Goal: Task Accomplishment & Management: Manage account settings

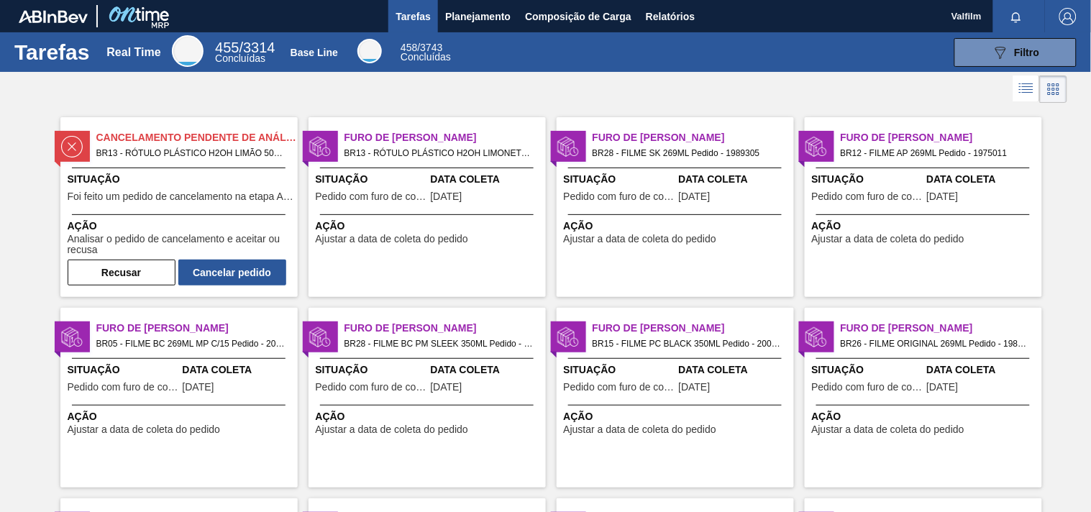
click at [385, 177] on span "Situação" at bounding box center [371, 179] width 111 height 15
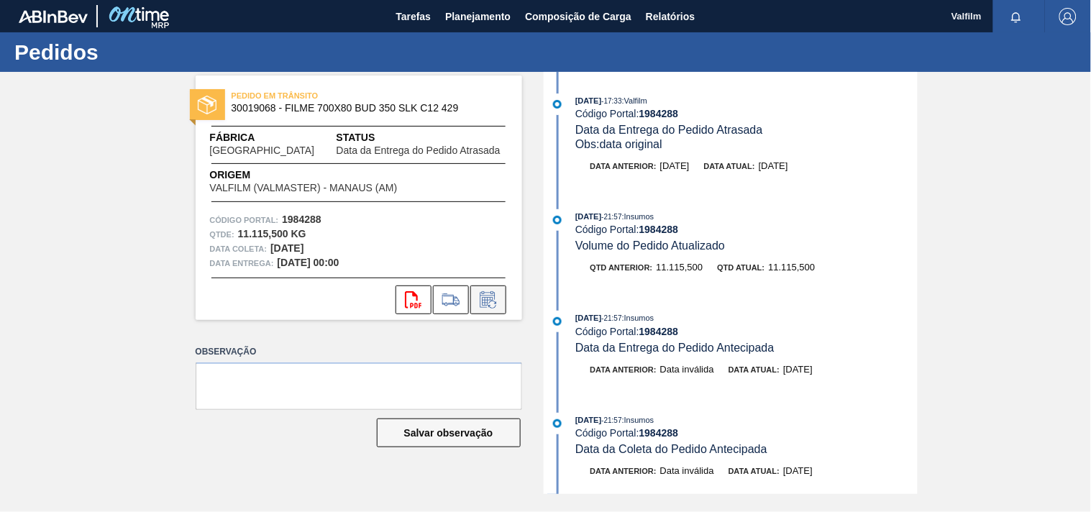
click at [489, 295] on icon at bounding box center [488, 299] width 23 height 17
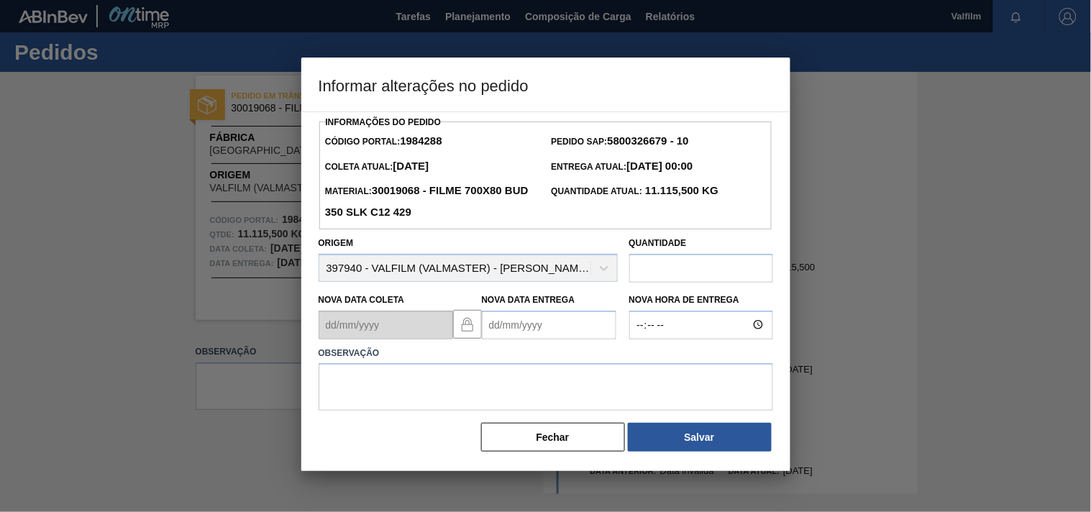
drag, startPoint x: 503, startPoint y: 336, endPoint x: 462, endPoint y: 324, distance: 43.3
click at [501, 336] on Entrega1984288 "Nova Data Entrega" at bounding box center [549, 325] width 134 height 29
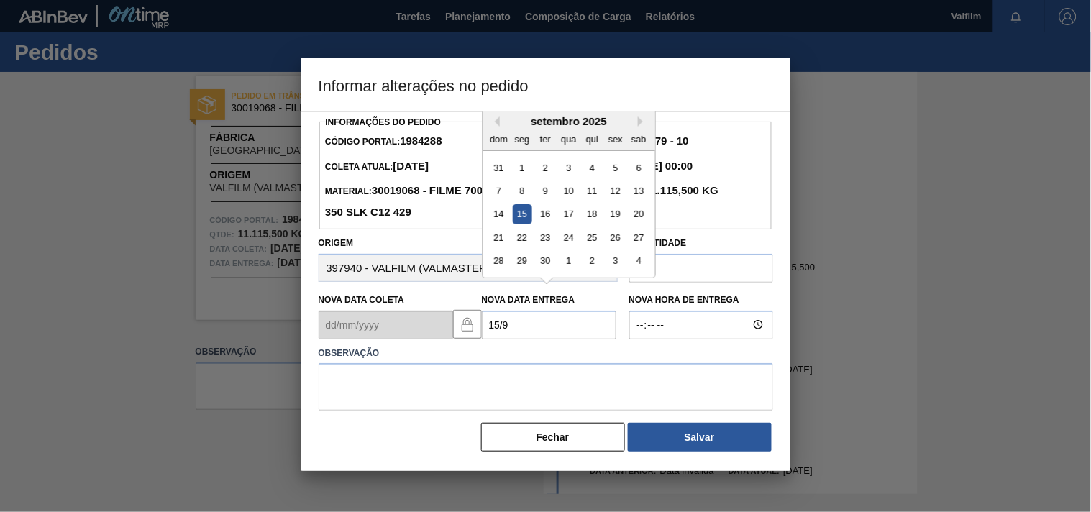
click at [521, 217] on div "15" at bounding box center [521, 213] width 19 height 19
type Entrega1984288 "15/09/2025"
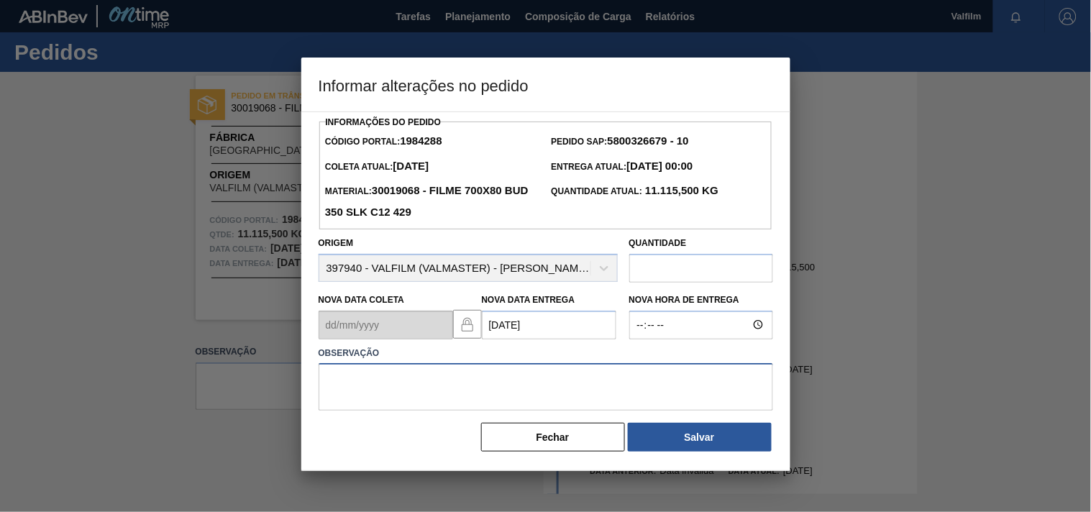
click at [379, 382] on textarea at bounding box center [546, 386] width 454 height 47
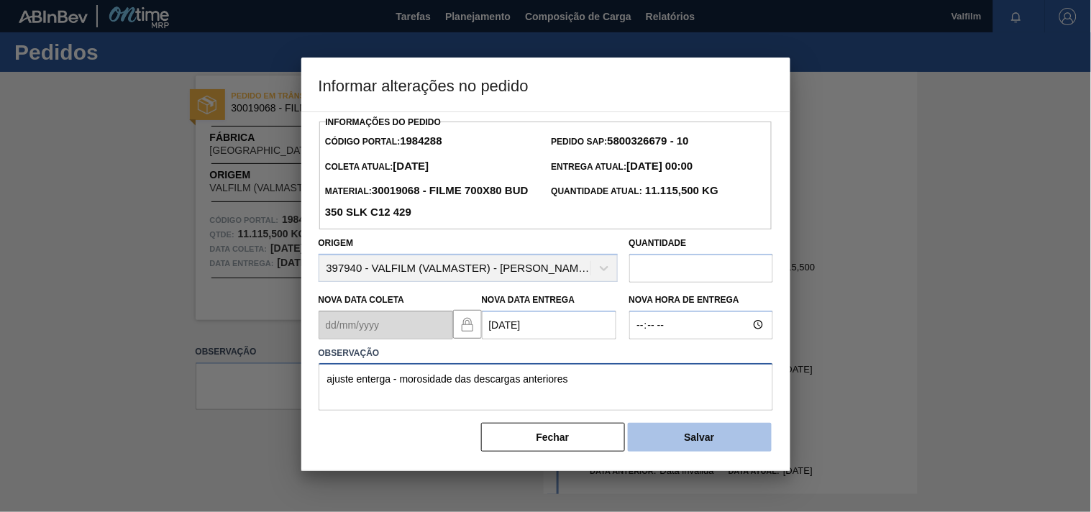
type textarea "ajuste enterga - morosidade das descargas anteriores"
click at [676, 447] on button "Salvar" at bounding box center [700, 437] width 144 height 29
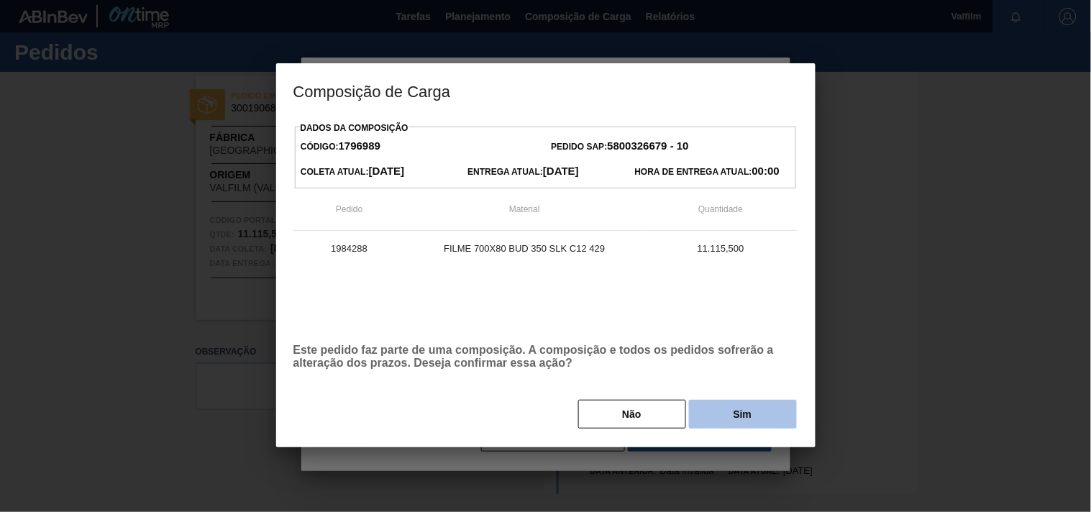
click at [729, 415] on button "Sim" at bounding box center [743, 414] width 108 height 29
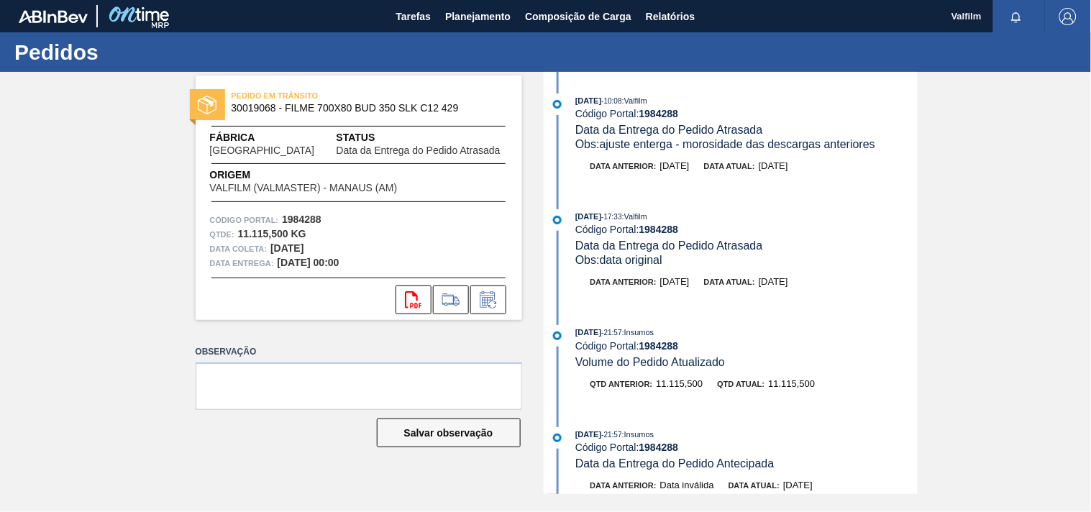
drag, startPoint x: 602, startPoint y: 145, endPoint x: 894, endPoint y: 145, distance: 292.6
click at [894, 145] on div "Obs: ajuste enterga - morosidade das descargas anteriores" at bounding box center [746, 144] width 342 height 14
copy span "ajuste enterga - morosidade das descargas anteriores"
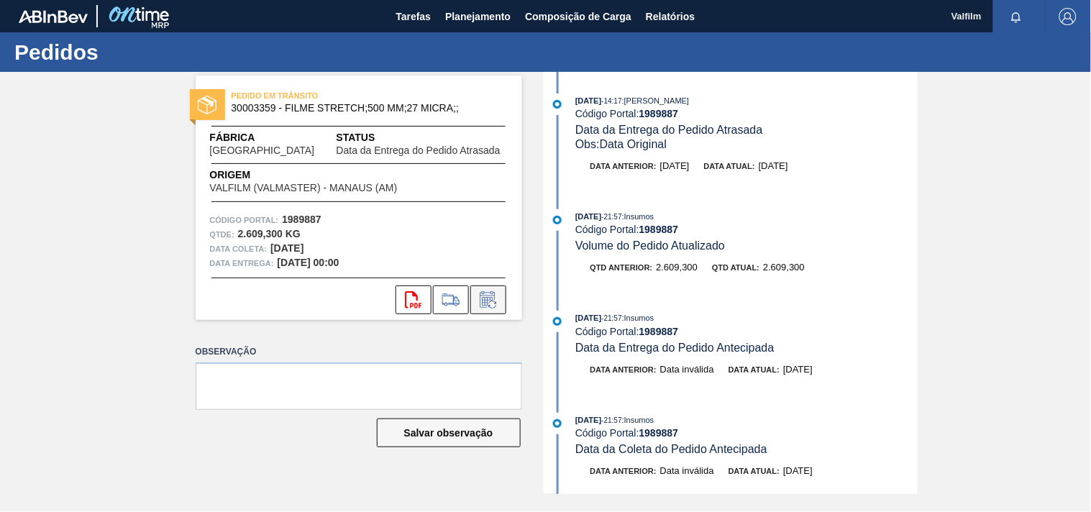
click at [499, 307] on icon at bounding box center [488, 299] width 23 height 17
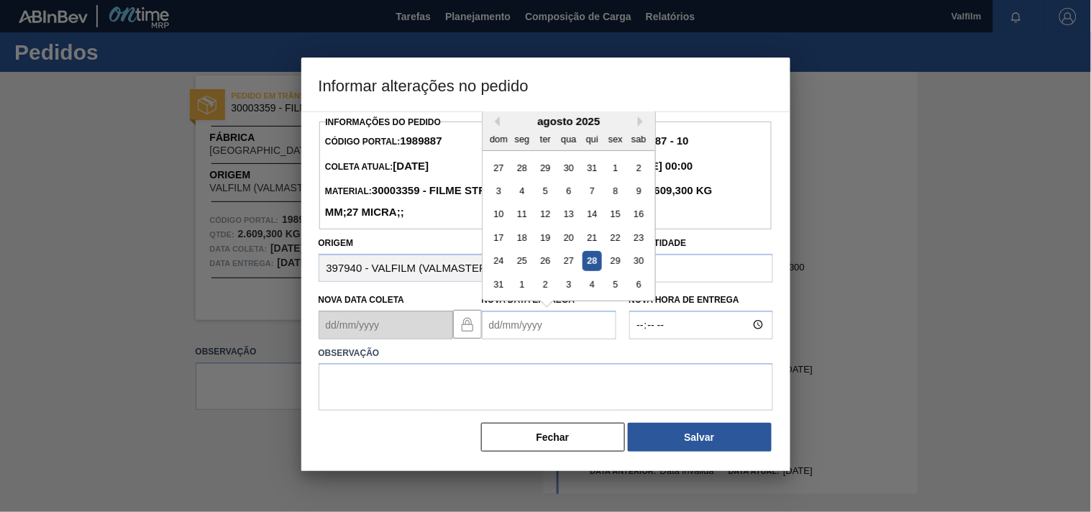
click at [499, 339] on Entrega1989887 "Nova Data Entrega" at bounding box center [549, 325] width 134 height 29
click at [523, 245] on div "22" at bounding box center [521, 237] width 19 height 19
type Entrega1989887 "22/09/2025"
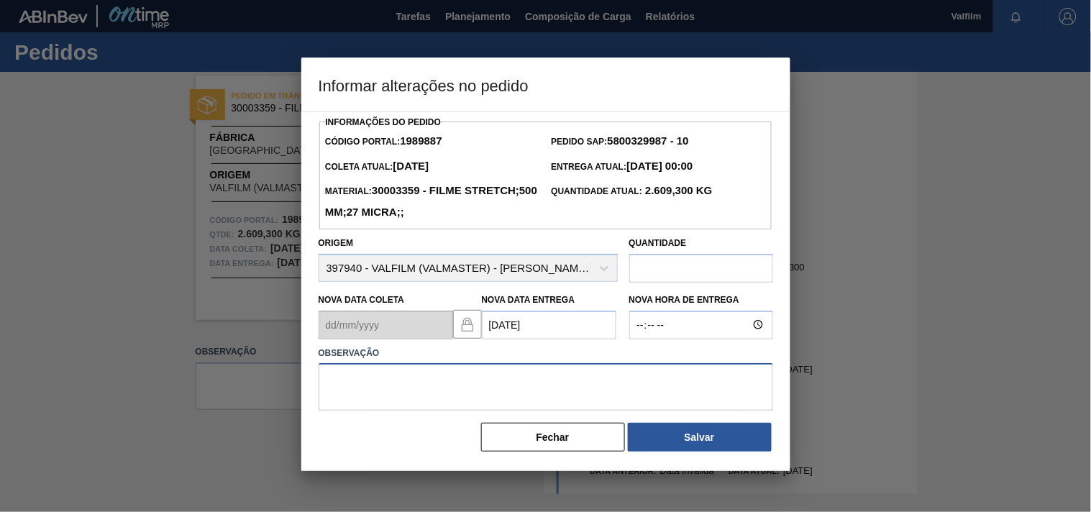
click at [401, 374] on textarea at bounding box center [546, 386] width 454 height 47
paste textarea "ajuste enterga - morosidade das descargas anteriores"
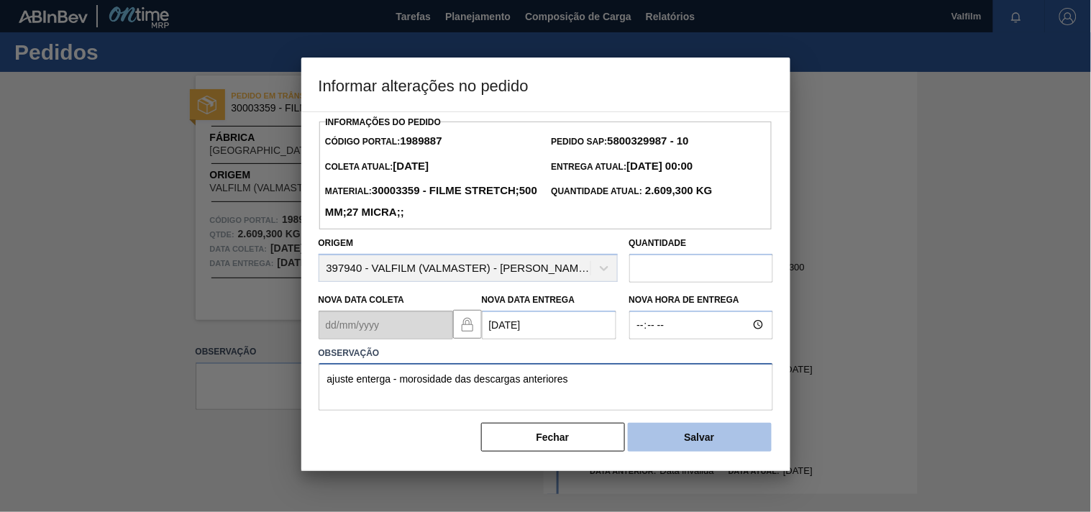
type textarea "ajuste enterga - morosidade das descargas anteriores"
click at [678, 434] on button "Salvar" at bounding box center [700, 437] width 144 height 29
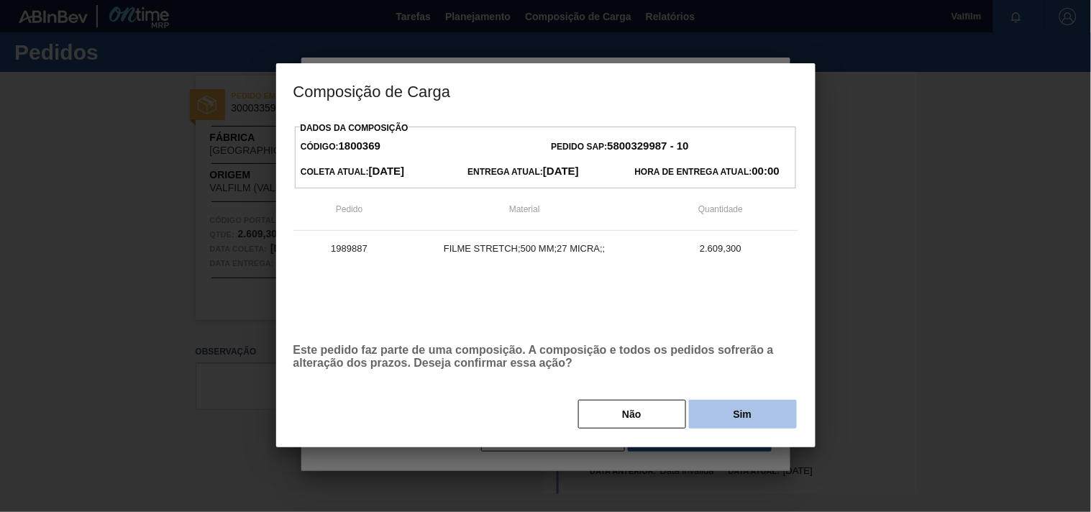
click at [724, 416] on button "Sim" at bounding box center [743, 414] width 108 height 29
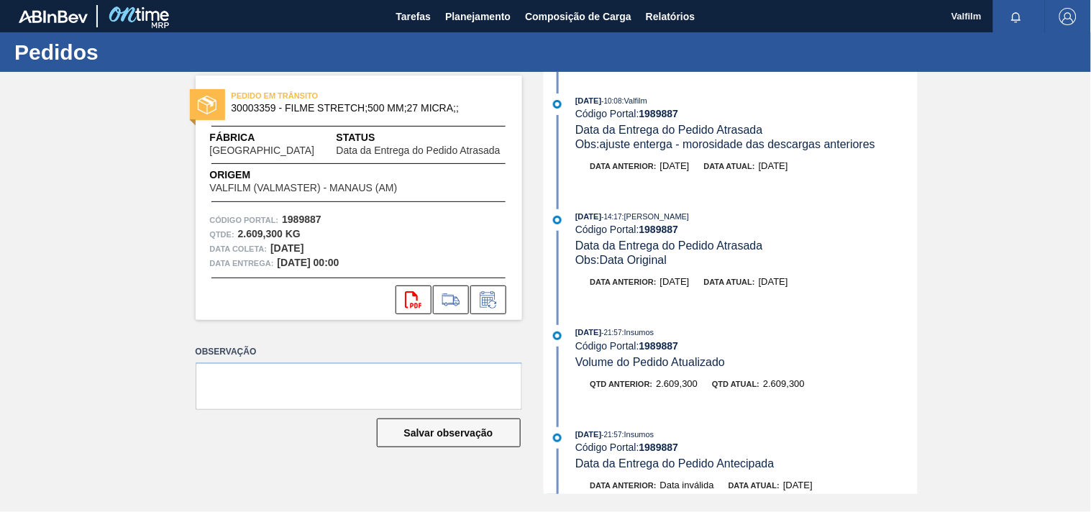
drag, startPoint x: 600, startPoint y: 146, endPoint x: 892, endPoint y: 145, distance: 292.6
click at [892, 145] on div "Obs: ajuste enterga - morosidade das descargas anteriores" at bounding box center [746, 144] width 342 height 14
copy span "ajuste enterga - morosidade das descargas anteriores"
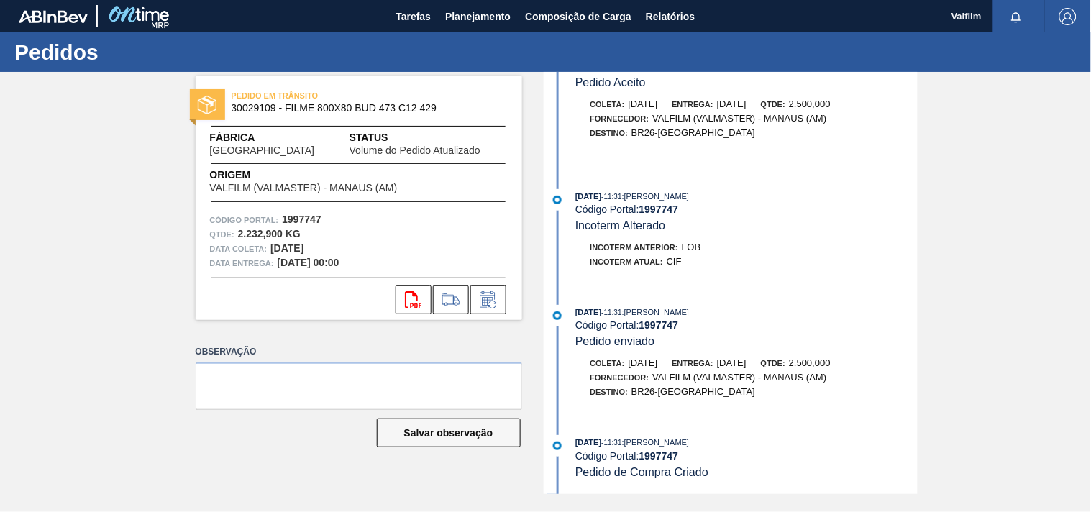
scroll to position [868, 0]
click at [498, 312] on button at bounding box center [488, 299] width 36 height 29
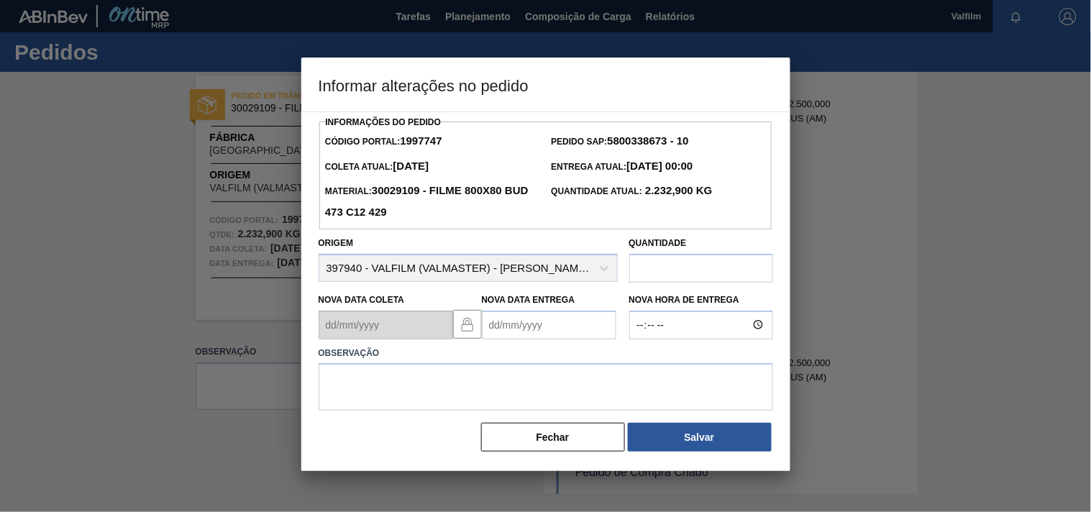
click at [501, 334] on Entrega1997747 "Nova Data Entrega" at bounding box center [549, 325] width 134 height 29
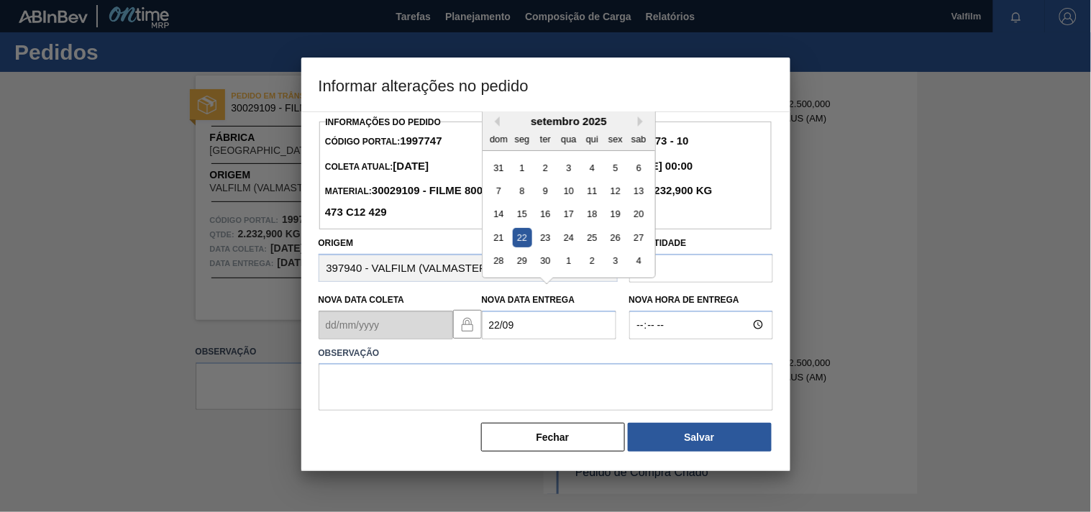
click at [518, 242] on div "22" at bounding box center [521, 237] width 19 height 19
type Entrega1997747 "22/09/2025"
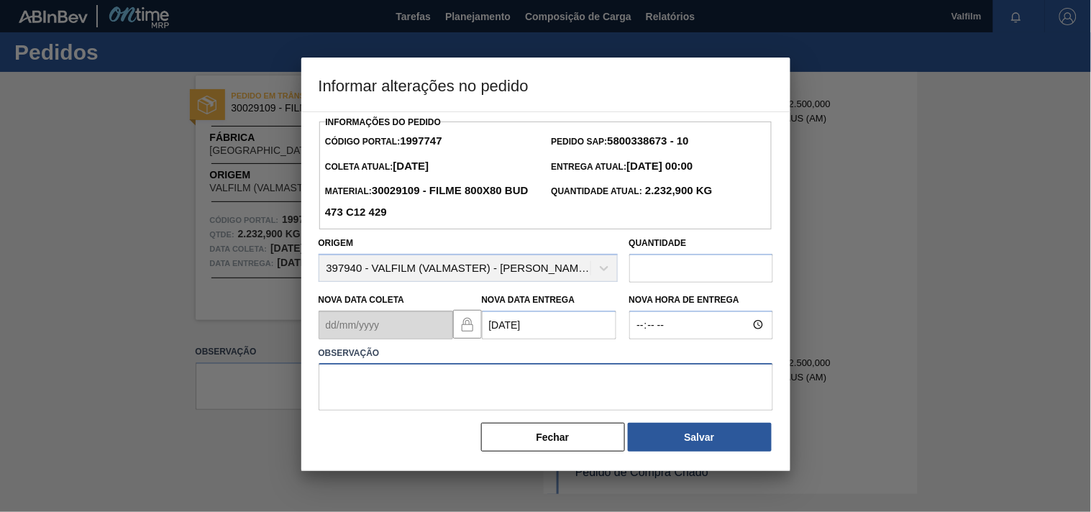
click at [367, 394] on textarea at bounding box center [546, 386] width 454 height 47
type textarea "data invalida anteriro."
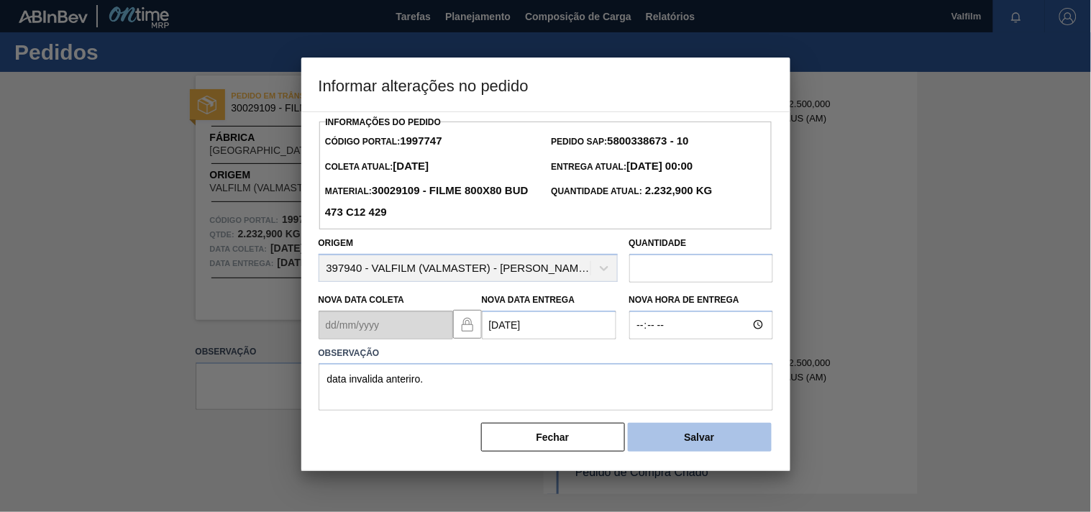
click at [741, 446] on button "Salvar" at bounding box center [700, 437] width 144 height 29
click at [731, 440] on button "Salvar" at bounding box center [700, 437] width 144 height 29
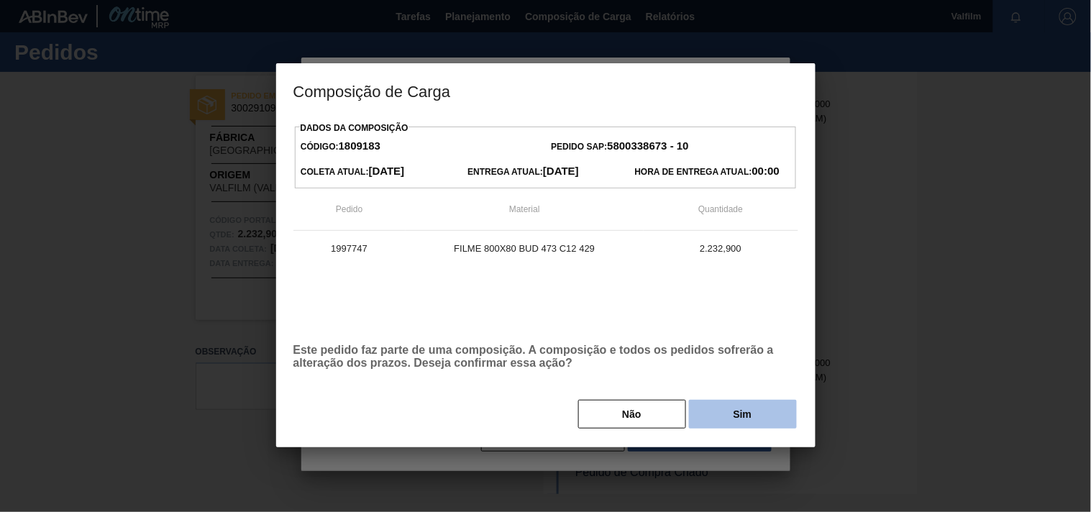
click at [735, 419] on button "Sim" at bounding box center [743, 414] width 108 height 29
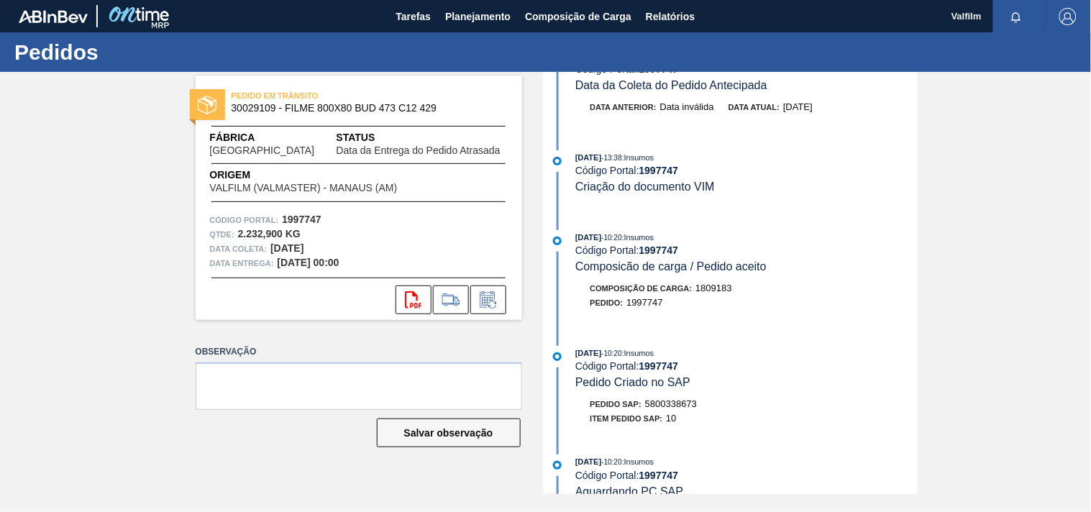
scroll to position [346, 0]
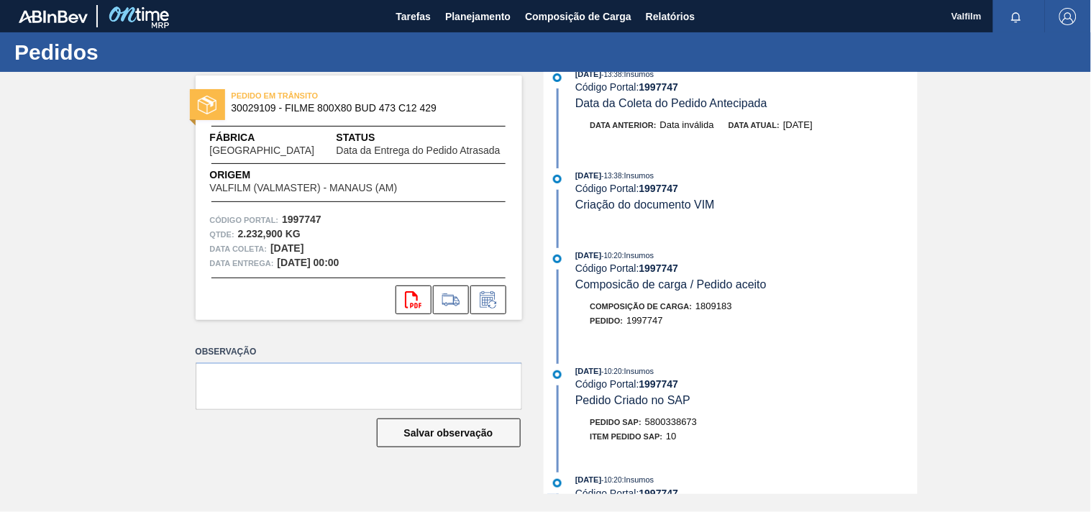
click at [763, 165] on div "28/08/2025 - 10:09 : Valfilm Código Portal: 1997747 Data da Entrega do Pedido A…" at bounding box center [732, 283] width 370 height 422
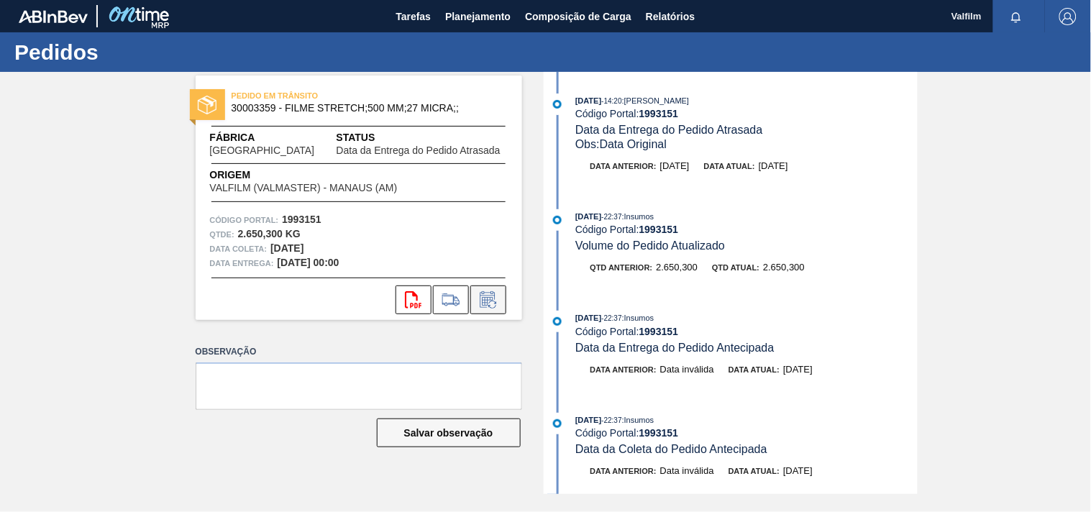
click at [498, 298] on icon at bounding box center [488, 299] width 23 height 17
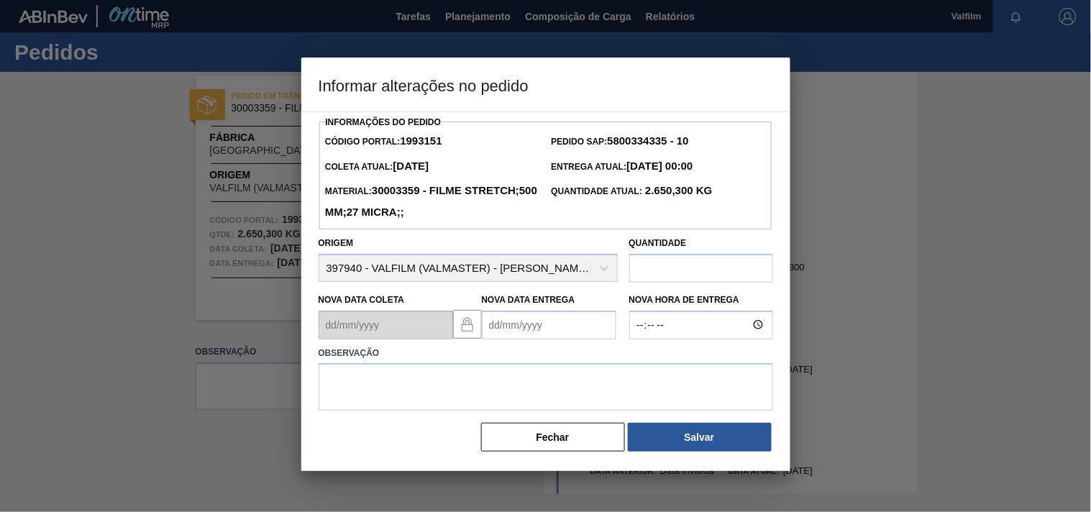
click at [505, 327] on Entrega1993151 "Nova Data Entrega" at bounding box center [549, 325] width 134 height 29
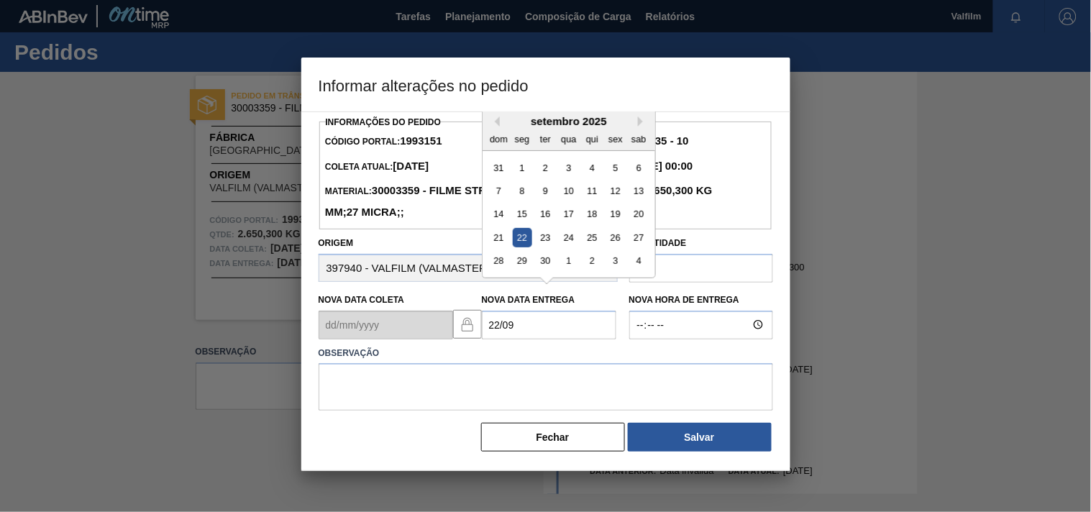
click at [518, 247] on div "22" at bounding box center [521, 237] width 19 height 19
type Entrega1993151 "[DATE]"
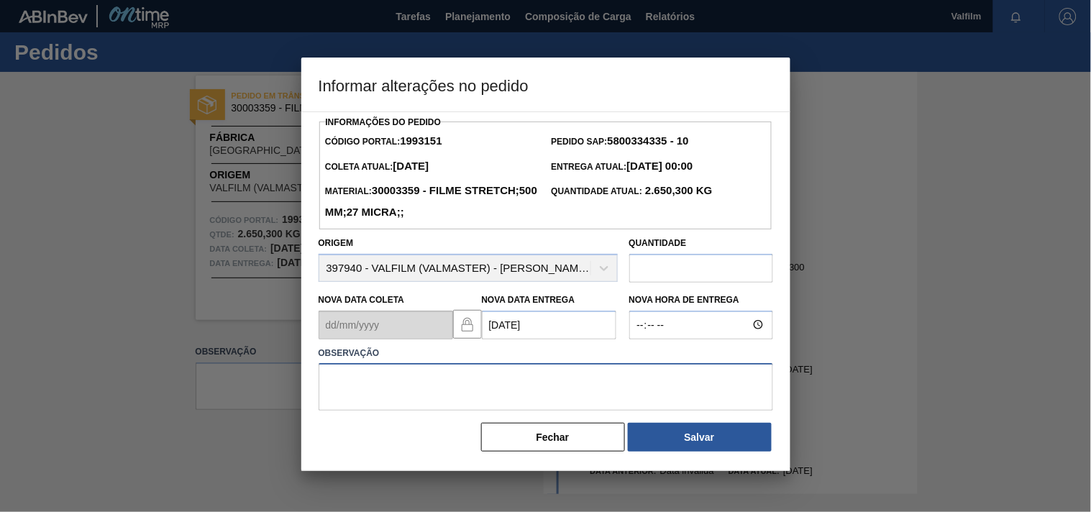
click at [386, 386] on textarea at bounding box center [546, 386] width 454 height 47
paste textarea "ajuste enterga - morosidade das descargas anteriores"
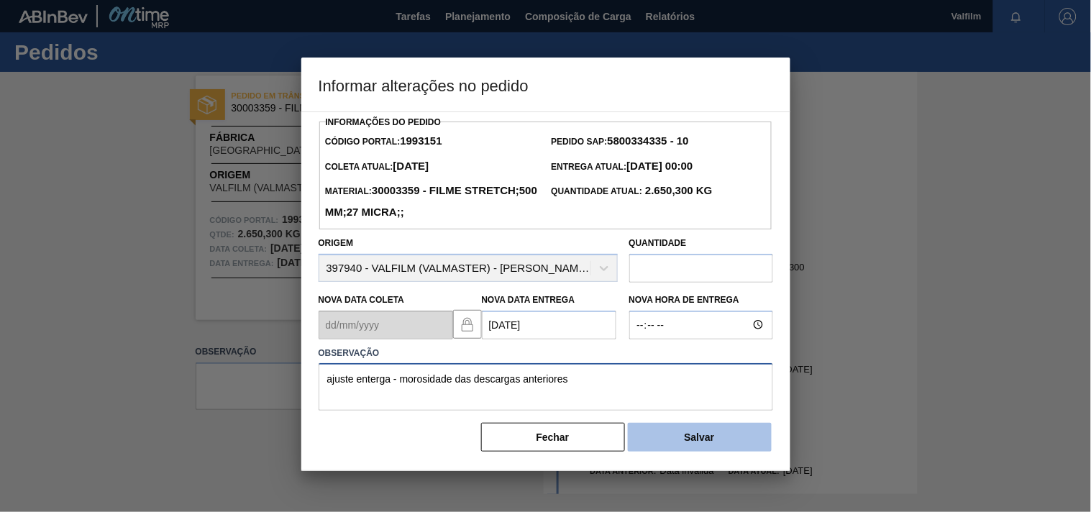
type textarea "ajuste enterga - morosidade das descargas anteriores"
click at [706, 441] on button "Salvar" at bounding box center [700, 437] width 144 height 29
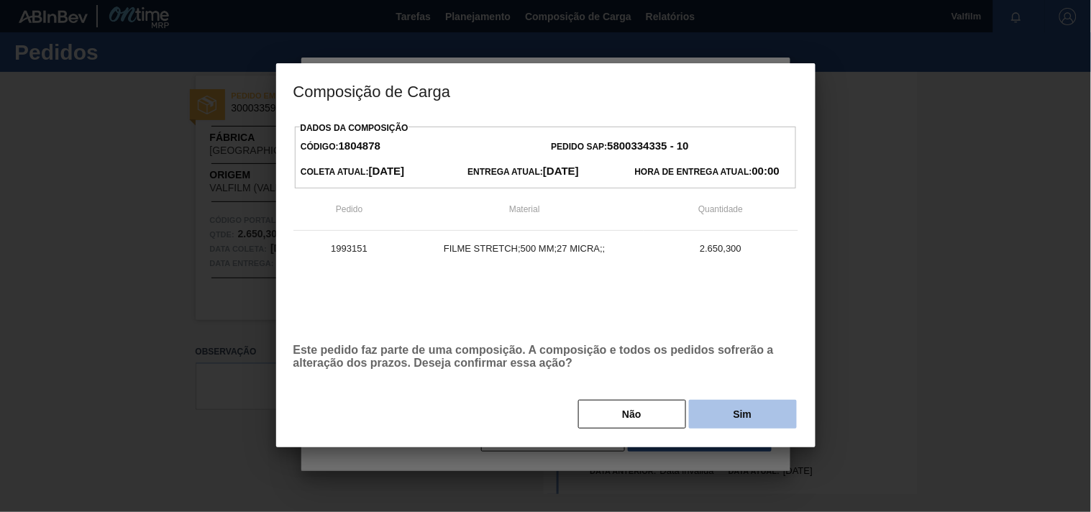
click at [729, 414] on button "Sim" at bounding box center [743, 414] width 108 height 29
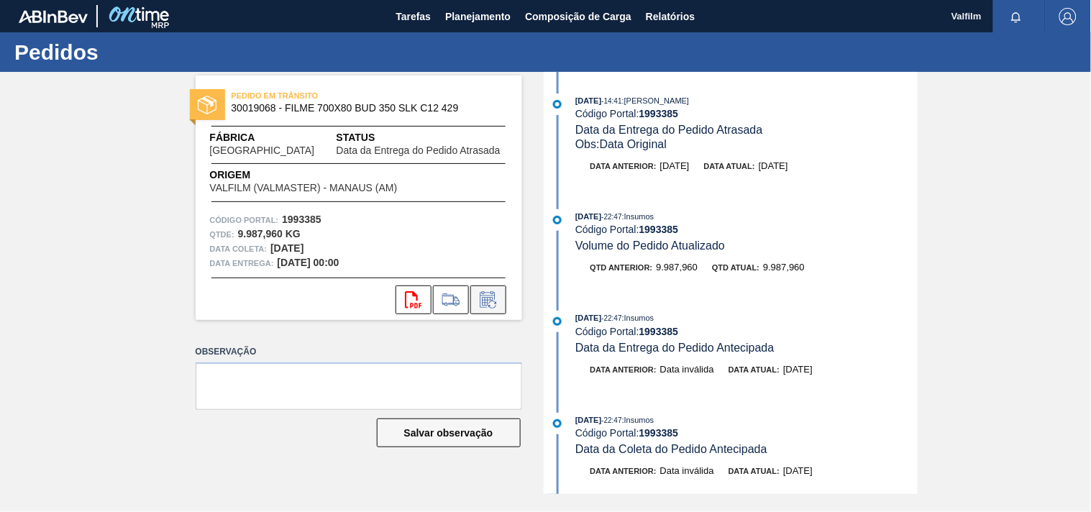
click at [502, 296] on button at bounding box center [488, 299] width 36 height 29
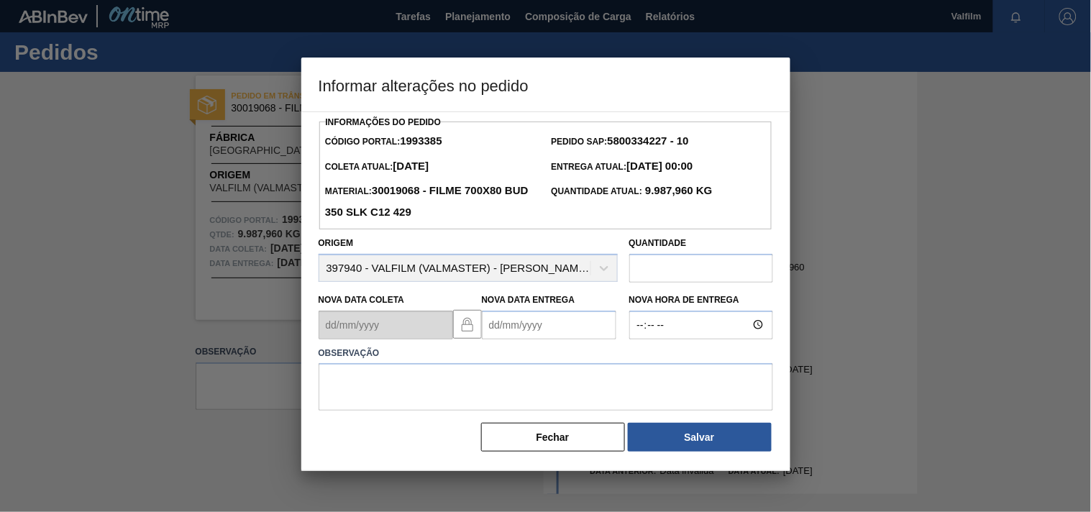
click at [516, 332] on Entrega1993385 "Nova Data Entrega" at bounding box center [549, 325] width 134 height 29
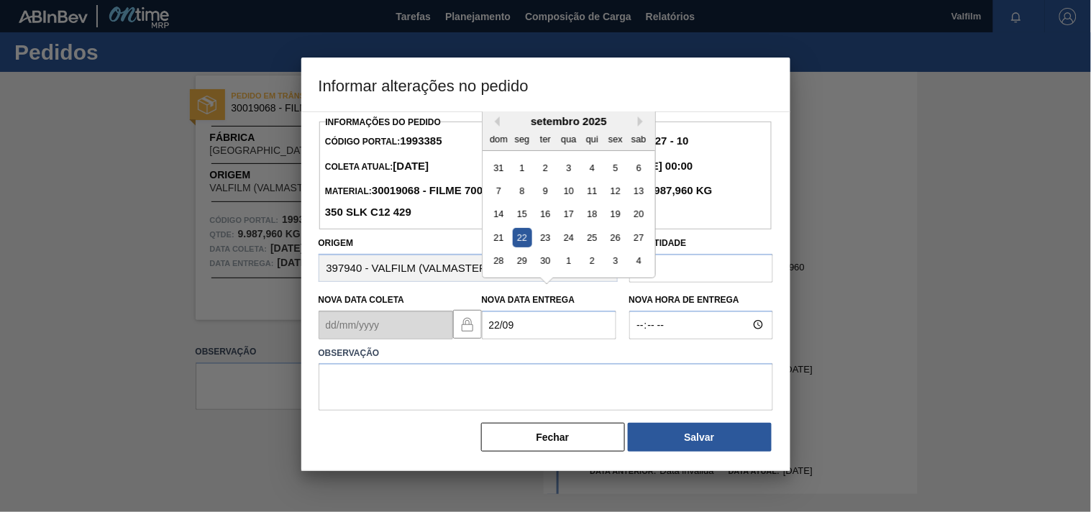
click at [516, 243] on div "22" at bounding box center [521, 237] width 19 height 19
type Entrega1993385 "[DATE]"
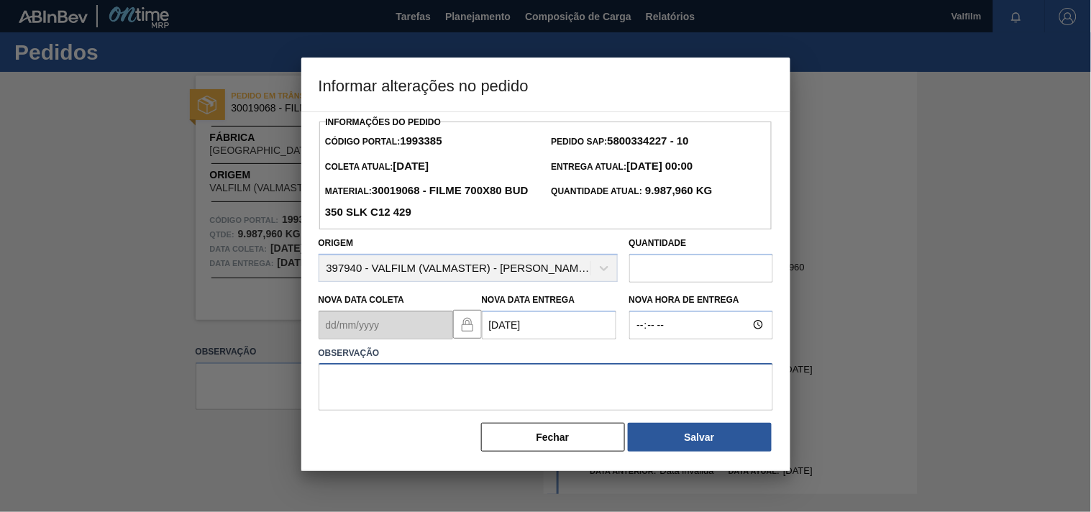
click at [496, 392] on textarea at bounding box center [546, 386] width 454 height 47
paste textarea "ajuste enterga - morosidade das descargas anteriores"
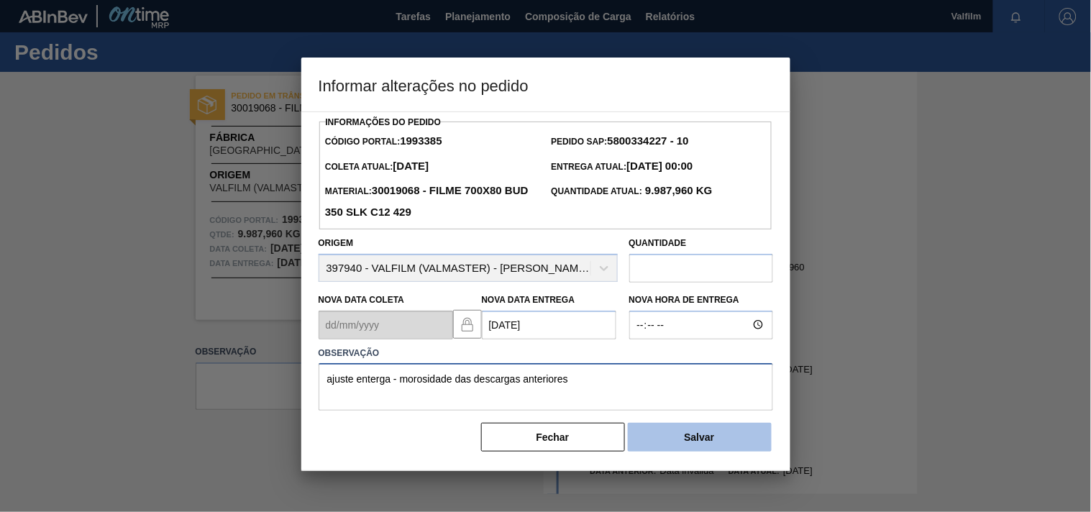
type textarea "ajuste enterga - morosidade das descargas anteriores"
click at [664, 439] on button "Salvar" at bounding box center [700, 437] width 144 height 29
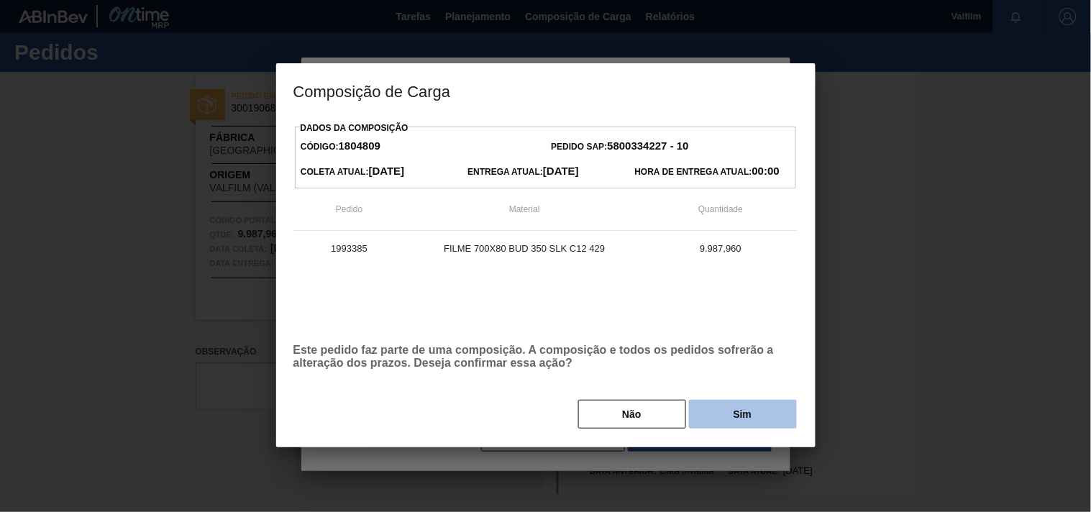
click at [720, 415] on button "Sim" at bounding box center [743, 414] width 108 height 29
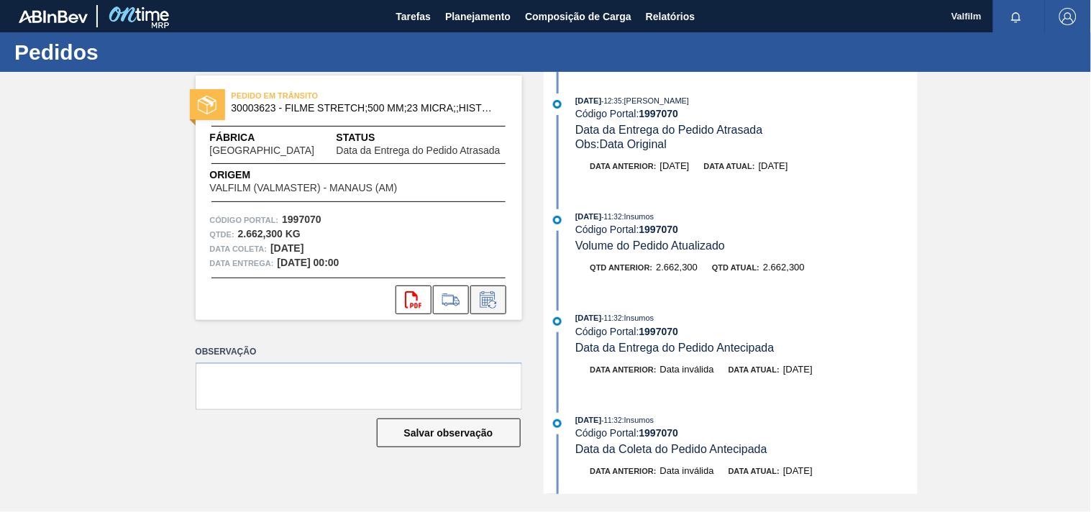
click at [480, 306] on icon at bounding box center [487, 299] width 15 height 17
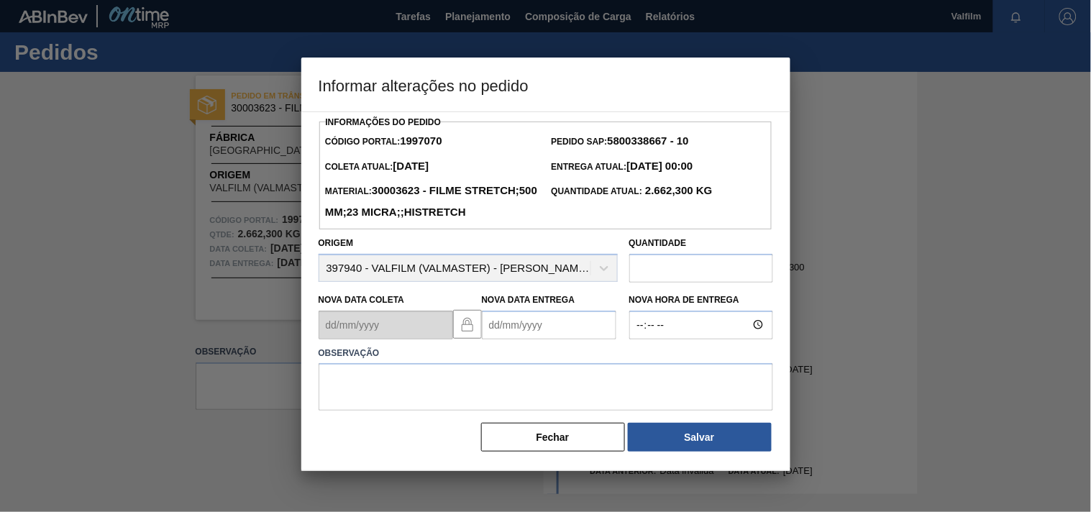
click at [502, 364] on label "Observação" at bounding box center [546, 353] width 454 height 21
click at [513, 339] on Entrega1997070 "Nova Data Entrega" at bounding box center [549, 325] width 134 height 29
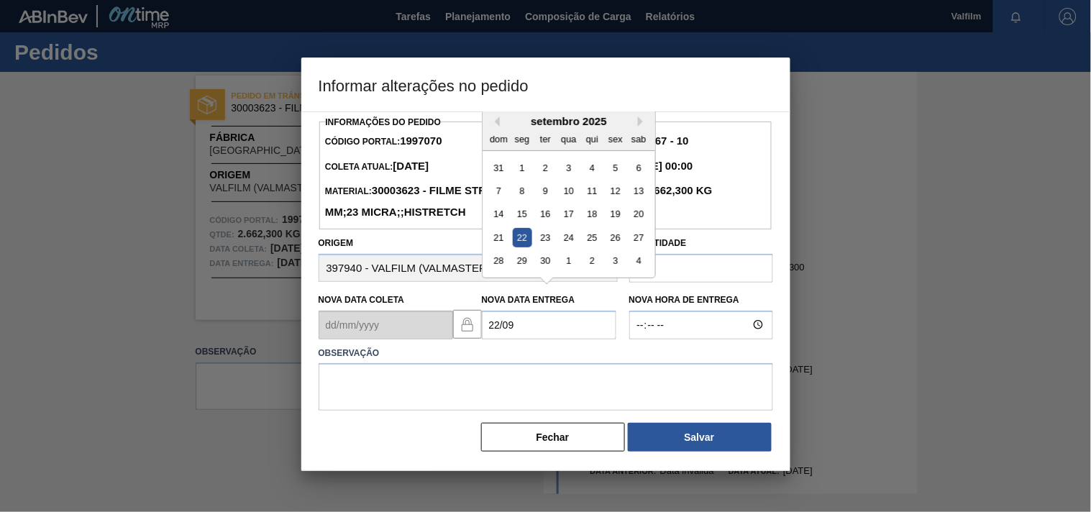
click at [521, 247] on div "22" at bounding box center [521, 237] width 19 height 19
type Entrega1997070 "[DATE]"
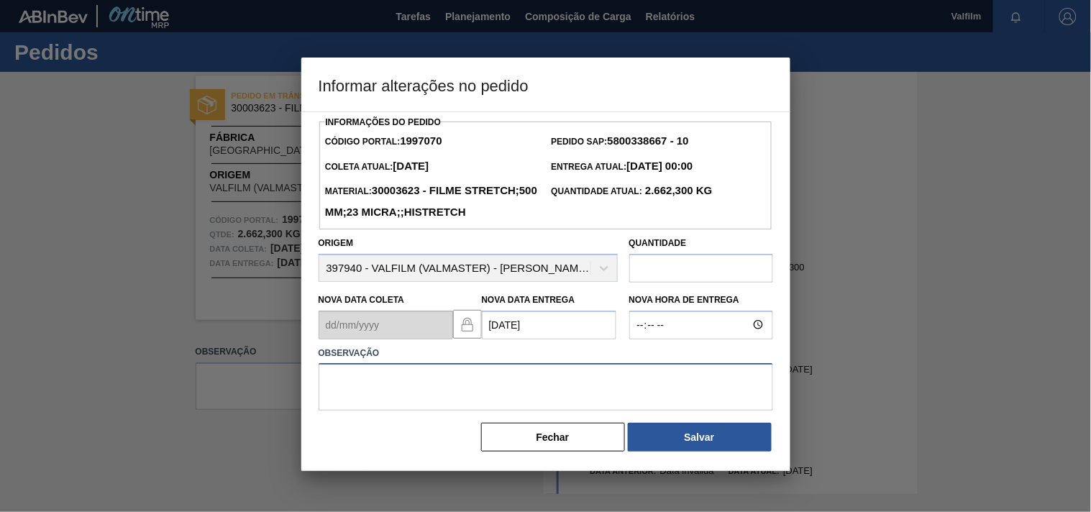
click at [375, 411] on textarea at bounding box center [546, 386] width 454 height 47
click at [679, 411] on textarea "ajsute entrega - otimização entrega card / veiculo." at bounding box center [546, 386] width 454 height 47
type textarea "ajsute entrega - otimização entrega card / veiculo."
click at [685, 477] on div at bounding box center [545, 256] width 1091 height 512
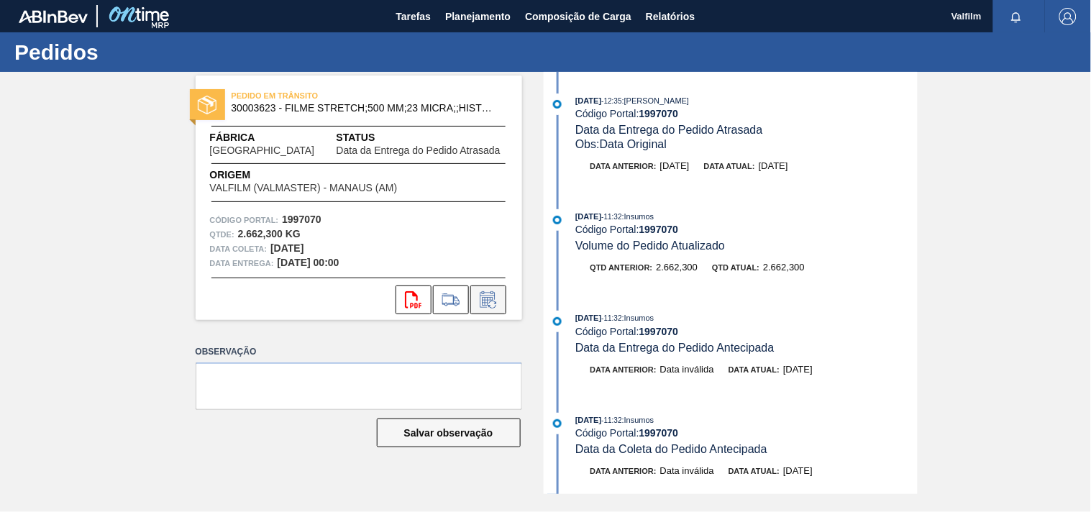
click at [490, 297] on icon at bounding box center [487, 301] width 11 height 9
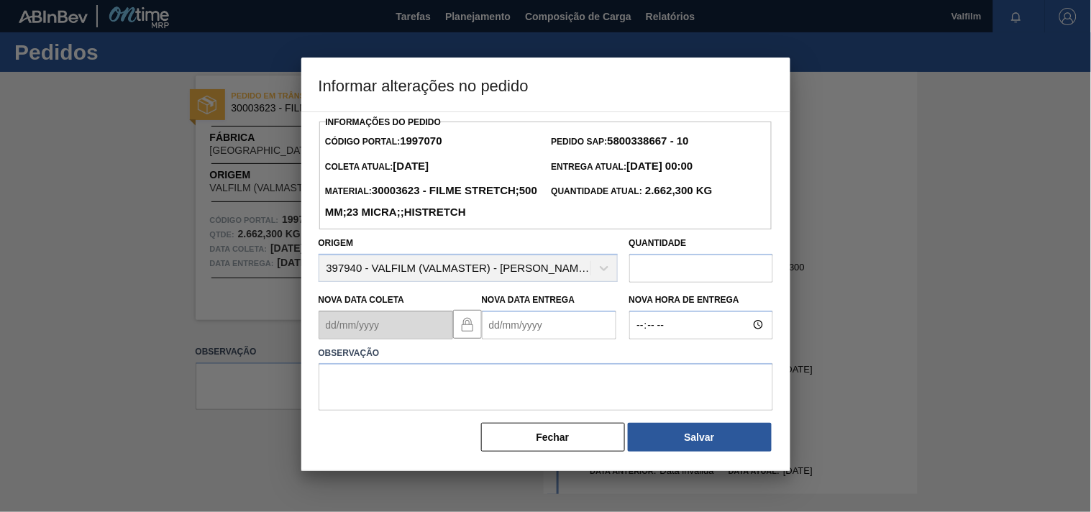
click at [498, 339] on Entrega1997070 "Nova Data Entrega" at bounding box center [549, 325] width 134 height 29
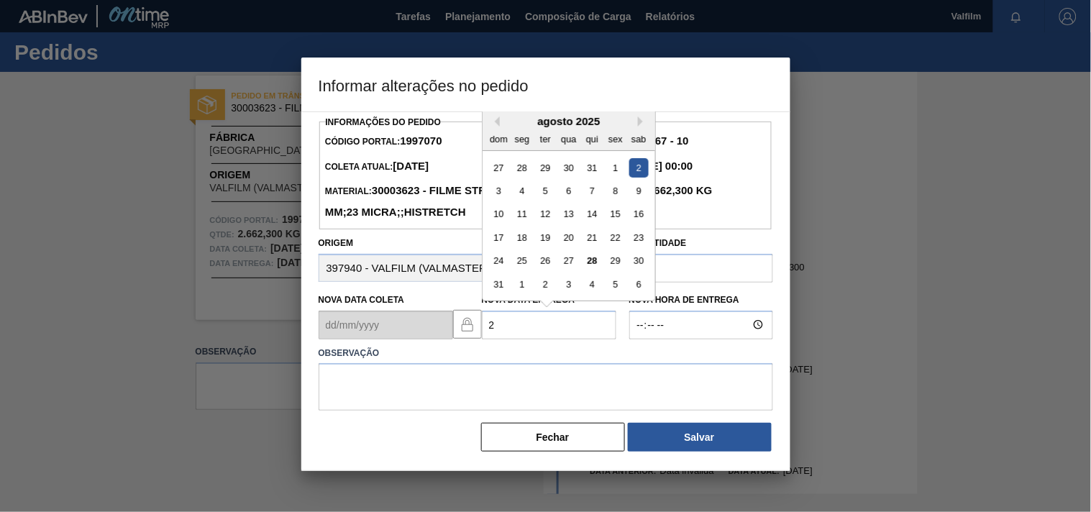
type Entrega1997070 "22/09/2025"
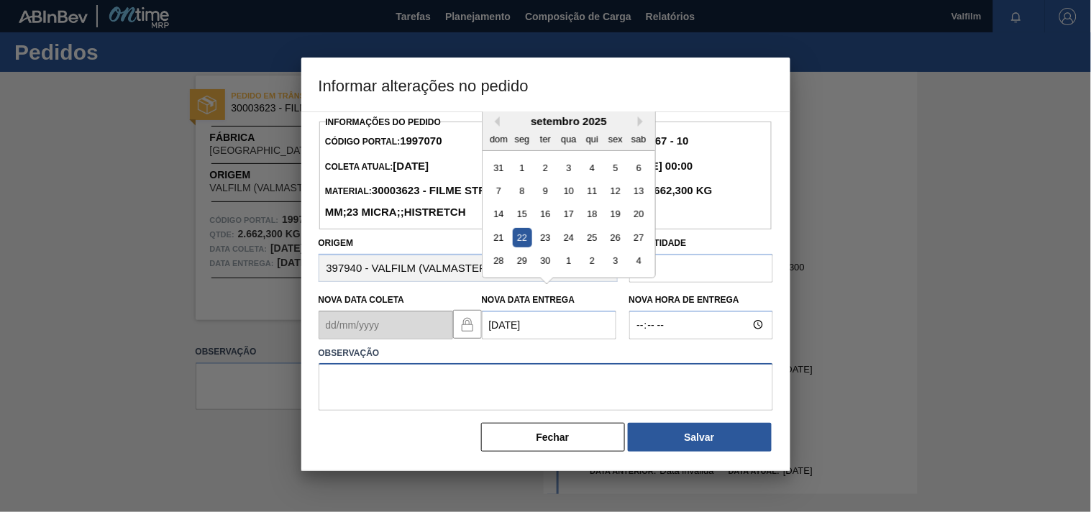
click at [504, 411] on textarea at bounding box center [546, 386] width 454 height 47
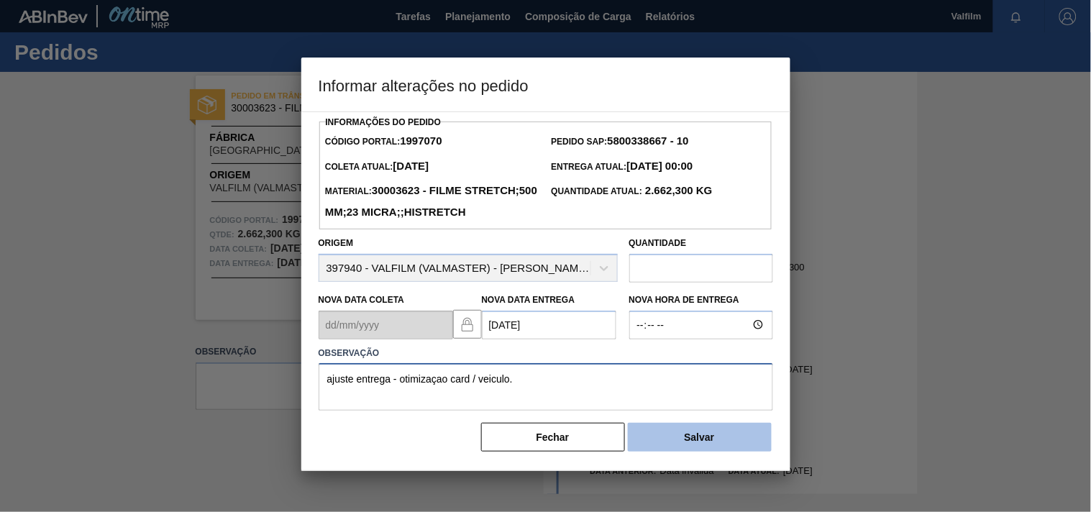
type textarea "ajuste entrega - otimizaçao card / veiculo."
click at [695, 452] on button "Salvar" at bounding box center [700, 437] width 144 height 29
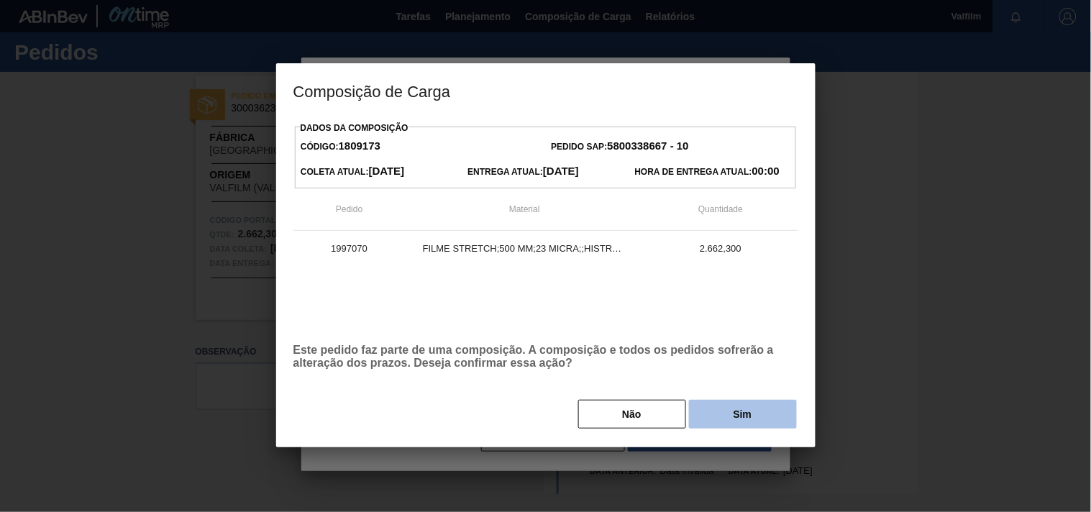
click at [714, 429] on button "Sim" at bounding box center [743, 414] width 108 height 29
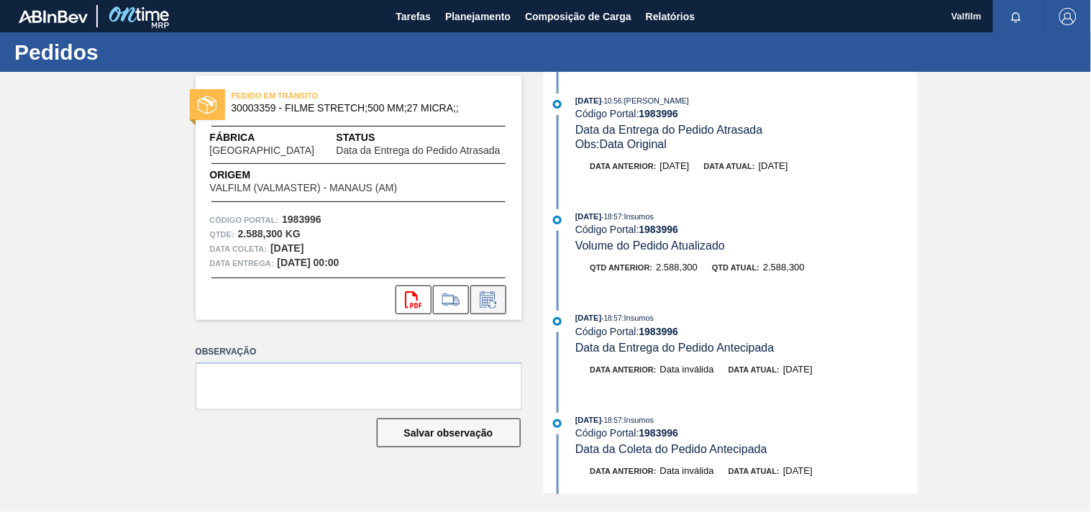
click at [485, 304] on icon at bounding box center [488, 299] width 23 height 17
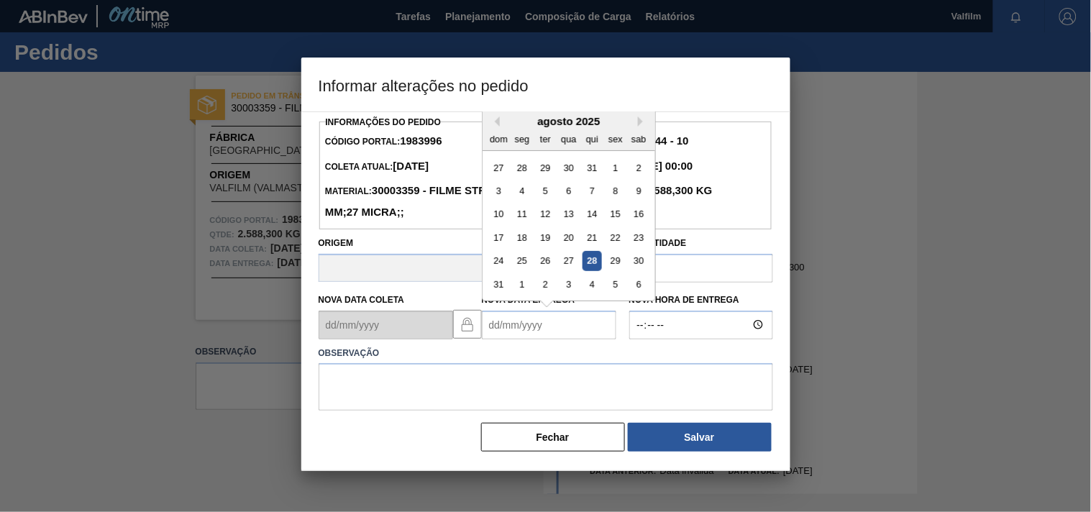
click at [508, 329] on Entrega1983996 "Nova Data Entrega" at bounding box center [549, 325] width 134 height 29
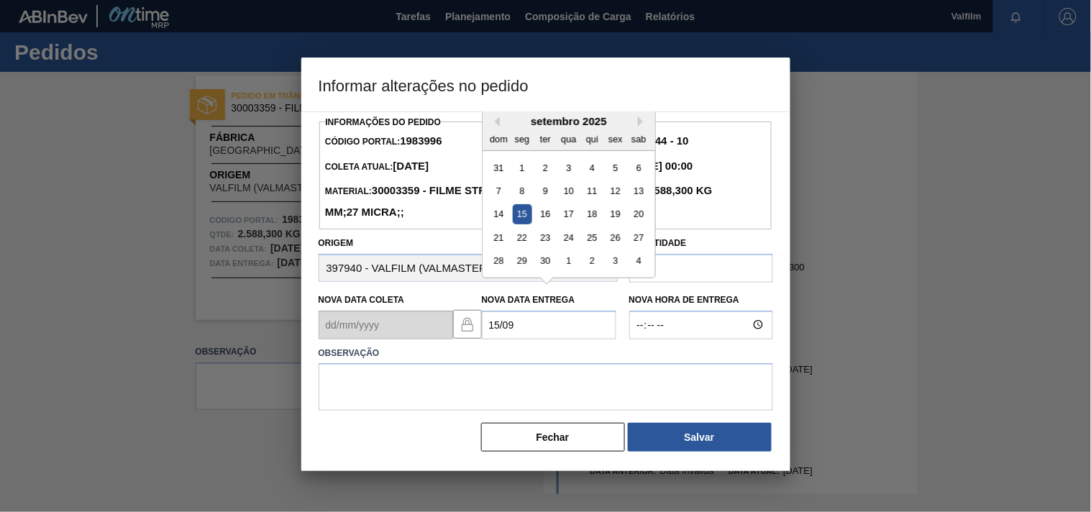
click at [526, 214] on div "15" at bounding box center [521, 213] width 19 height 19
type Entrega1983996 "[DATE]"
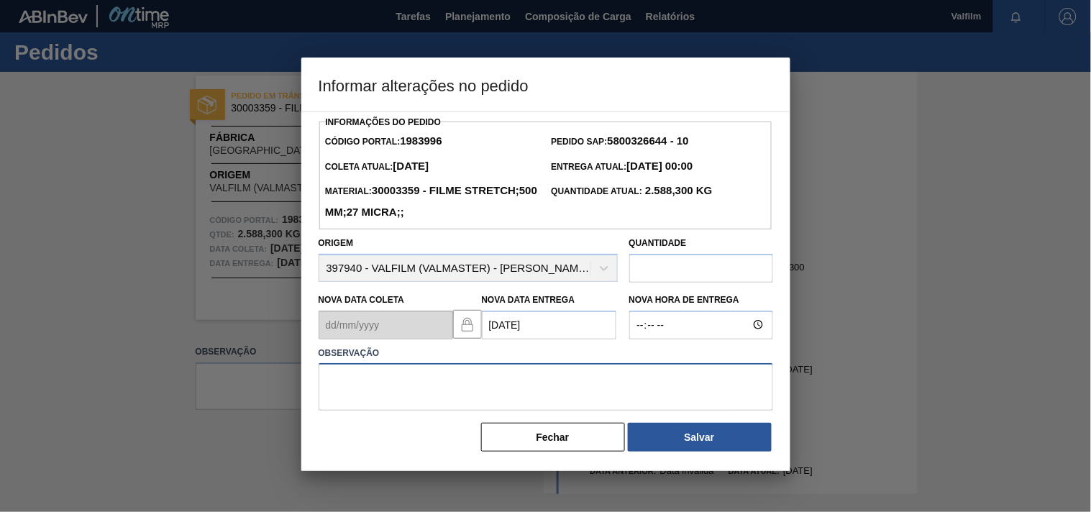
click at [431, 398] on textarea at bounding box center [546, 386] width 454 height 47
paste textarea "ajuste enterga - morosidade das descargas anteriores"
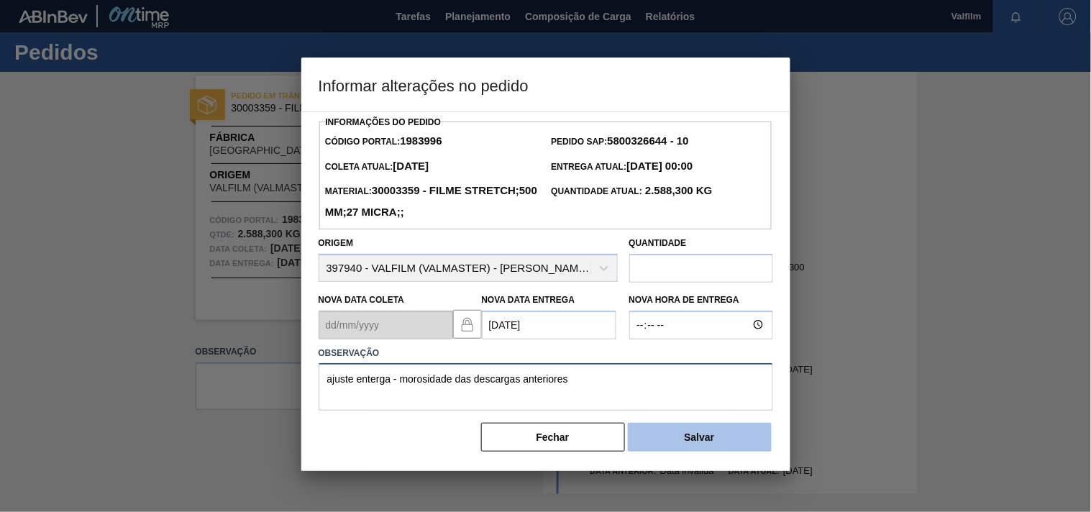
type textarea "ajuste enterga - morosidade das descargas anteriores"
click at [713, 441] on button "Salvar" at bounding box center [700, 437] width 144 height 29
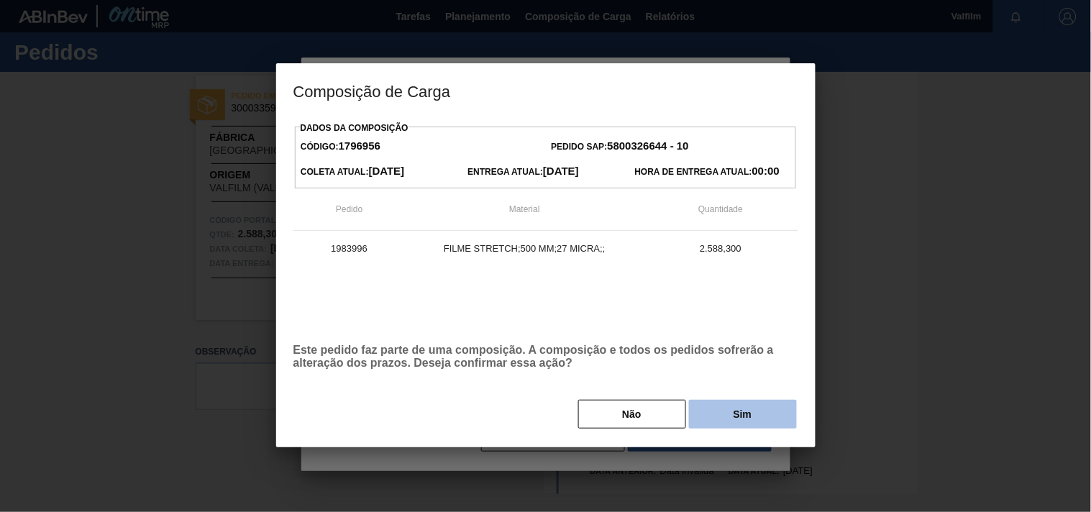
click at [742, 421] on button "Sim" at bounding box center [743, 414] width 108 height 29
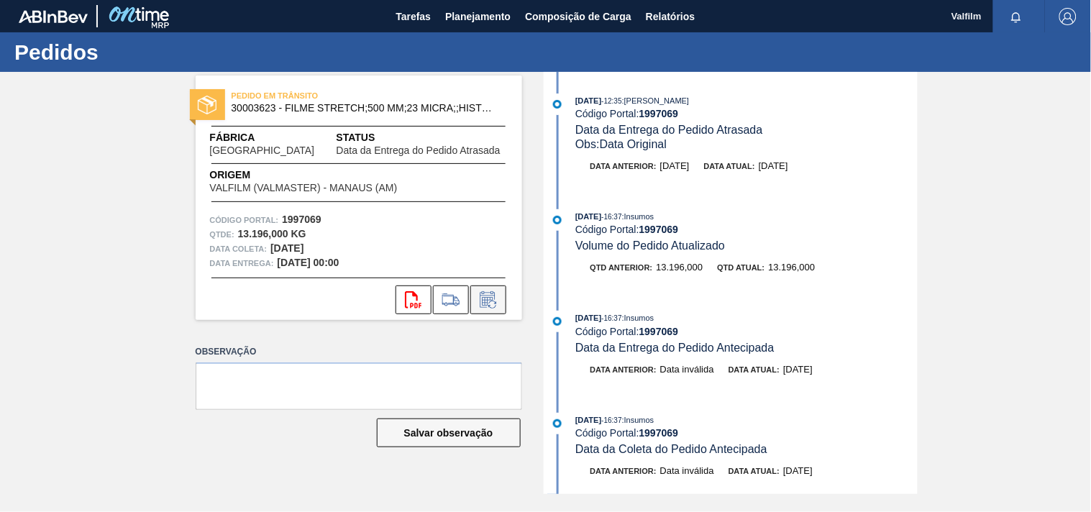
click at [487, 297] on icon at bounding box center [487, 301] width 11 height 9
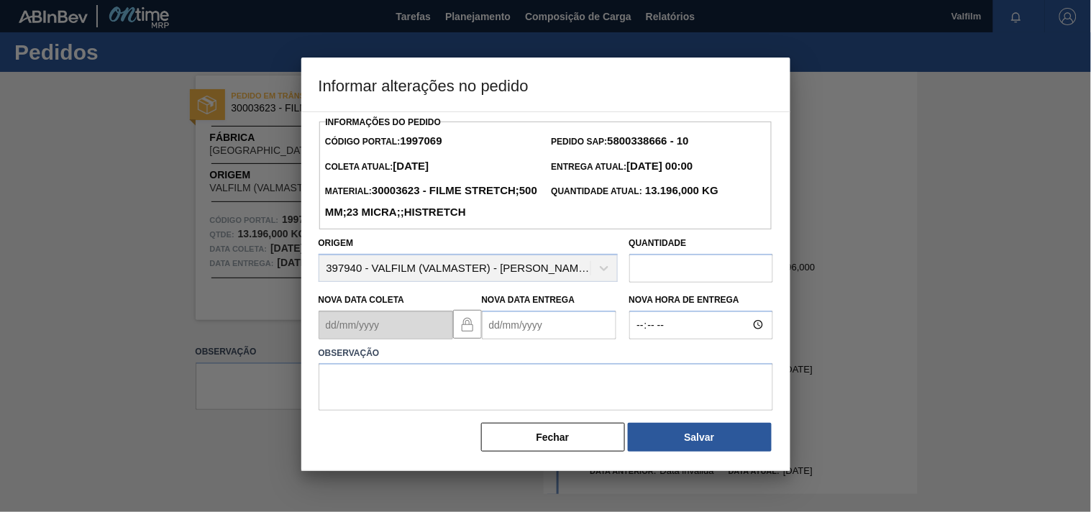
click at [507, 339] on Entrega1997069 "Nova Data Entrega" at bounding box center [549, 325] width 134 height 29
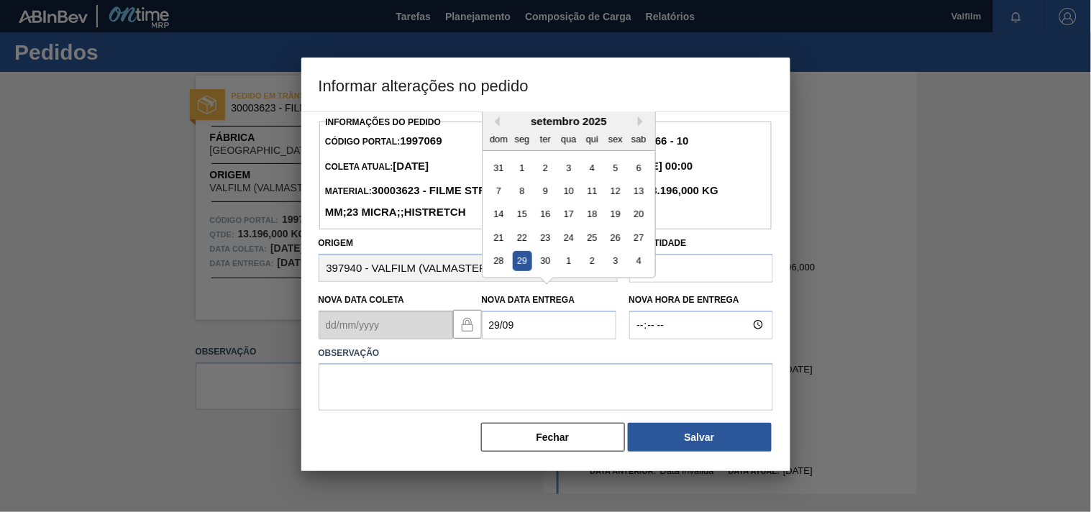
click at [518, 270] on div "29" at bounding box center [521, 260] width 19 height 19
type Entrega1997069 "29/09/2025"
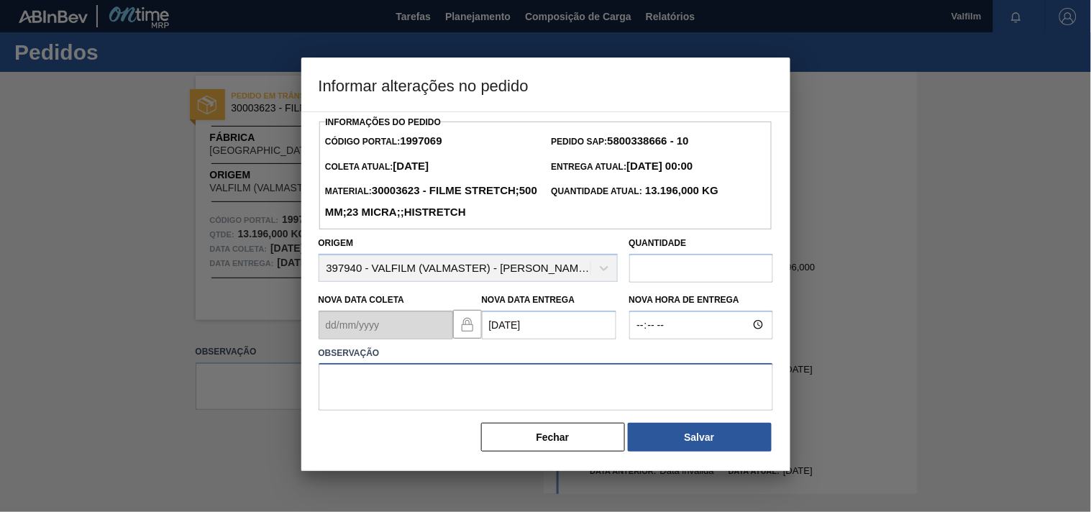
click at [370, 398] on textarea at bounding box center [546, 386] width 454 height 47
paste textarea "ajuste enterga - morosidade das descargas anteriores"
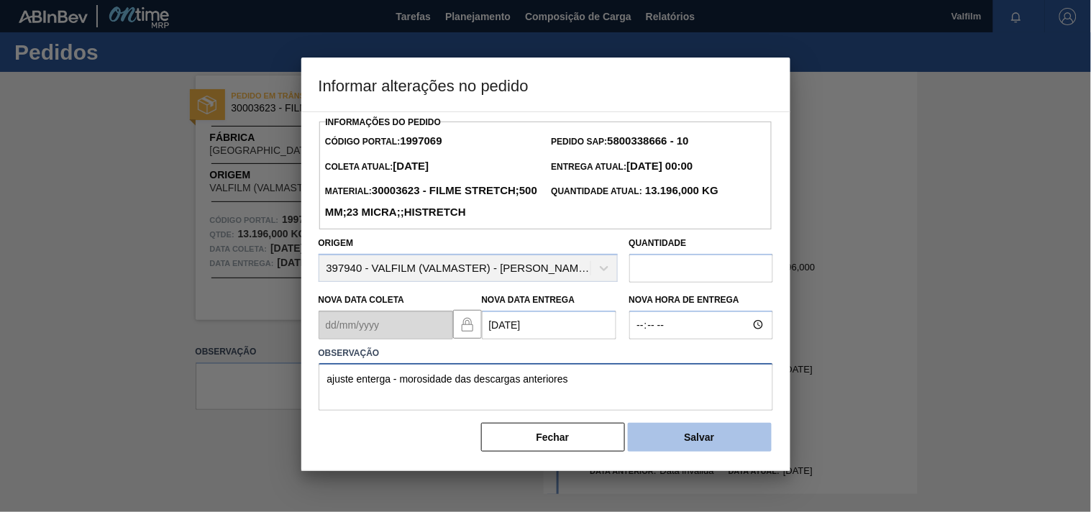
type textarea "ajuste enterga - morosidade das descargas anteriores"
click at [695, 452] on button "Salvar" at bounding box center [700, 437] width 144 height 29
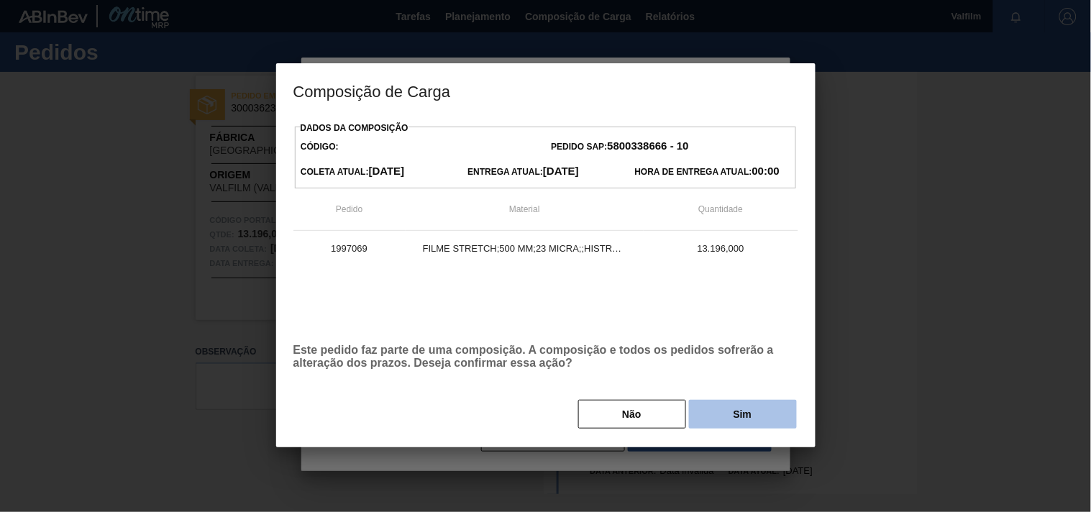
click at [766, 429] on button "Sim" at bounding box center [743, 414] width 108 height 29
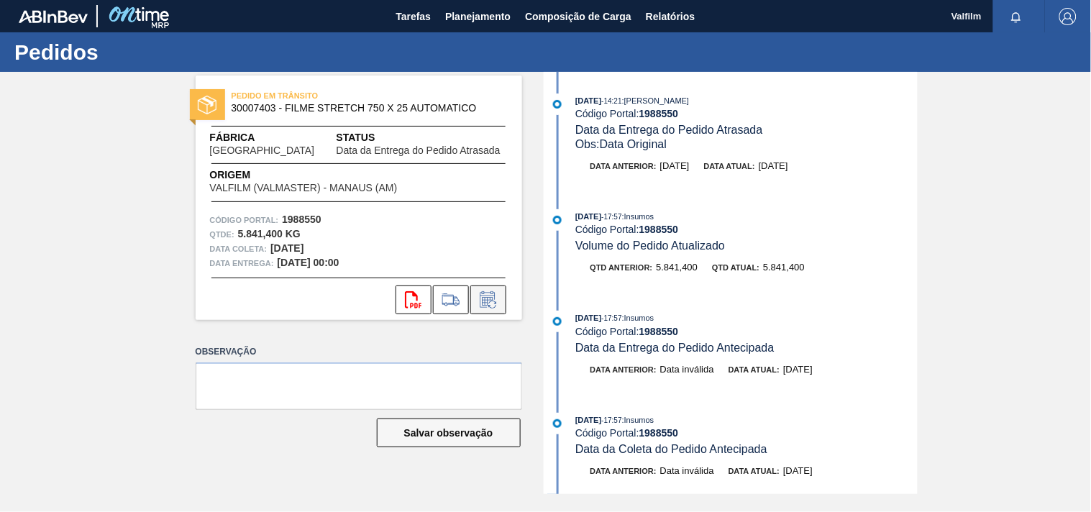
click at [492, 301] on icon at bounding box center [488, 299] width 23 height 17
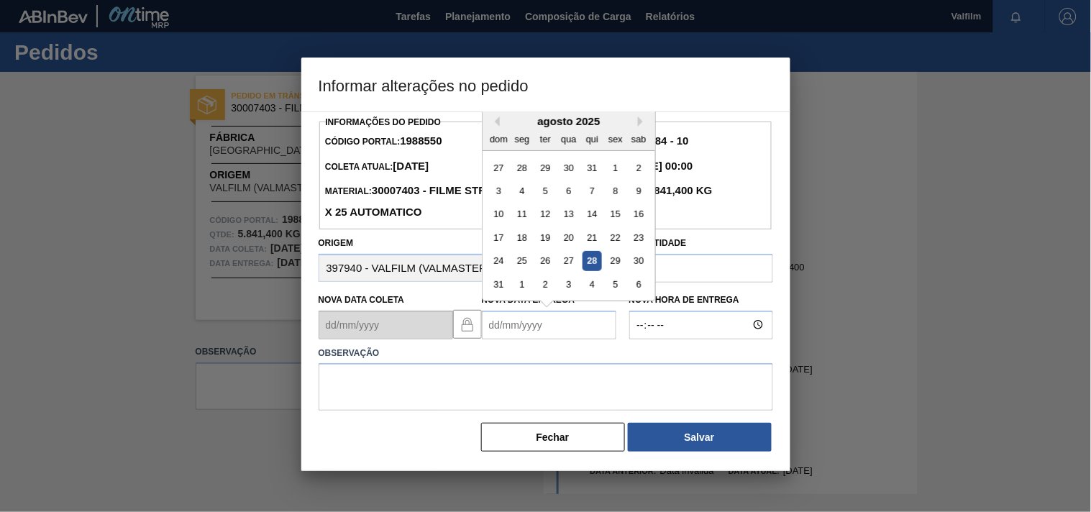
click at [502, 326] on Entrega1988550 "Nova Data Entrega" at bounding box center [549, 325] width 134 height 29
click at [528, 211] on div "15" at bounding box center [521, 213] width 19 height 19
type Entrega1988550 "[DATE]"
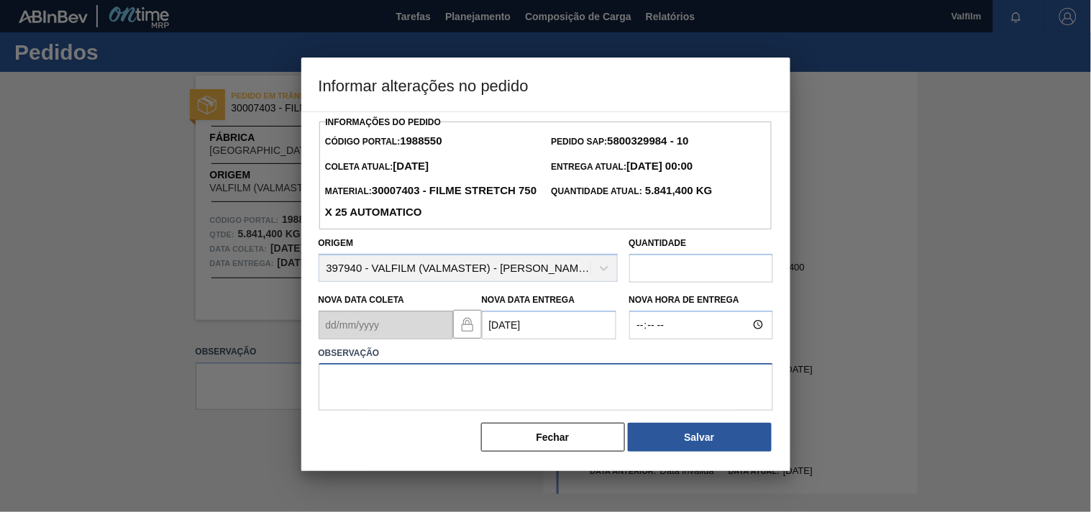
click at [400, 395] on textarea at bounding box center [546, 386] width 454 height 47
paste textarea "ajuste enterga - morosidade das descargas anteriores"
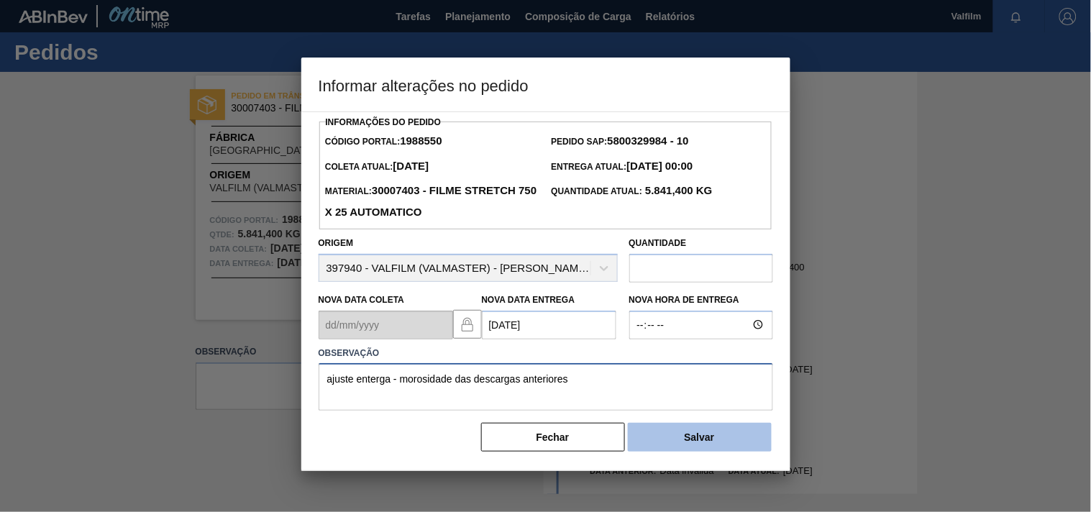
type textarea "ajuste enterga - morosidade das descargas anteriores"
click at [666, 441] on button "Salvar" at bounding box center [700, 437] width 144 height 29
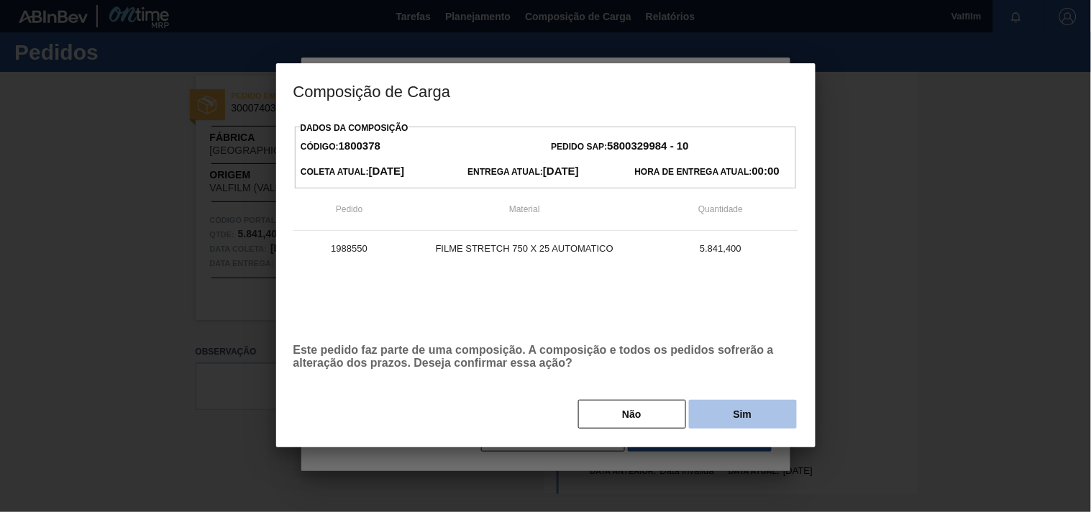
click at [723, 419] on button "Sim" at bounding box center [743, 414] width 108 height 29
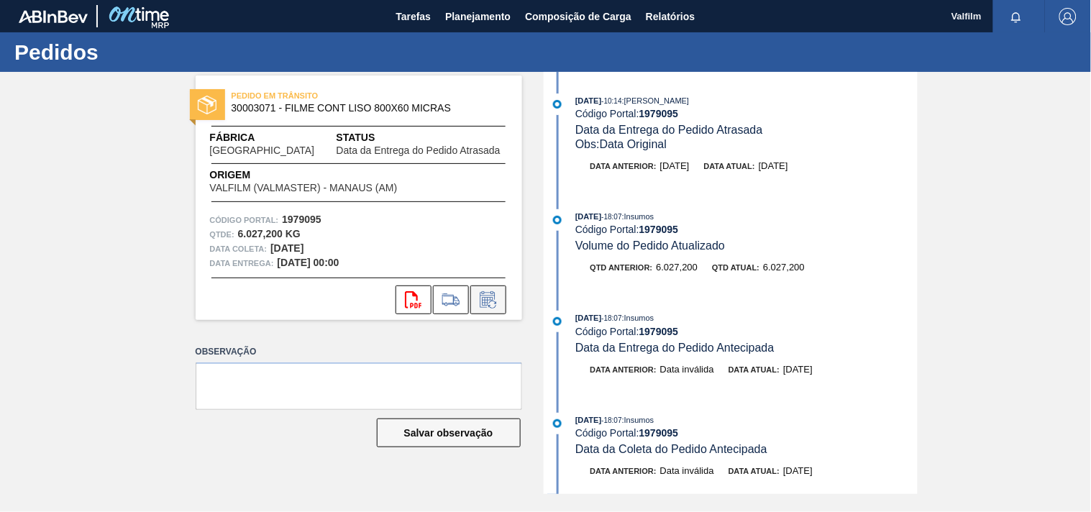
click at [495, 303] on icon at bounding box center [492, 305] width 8 height 8
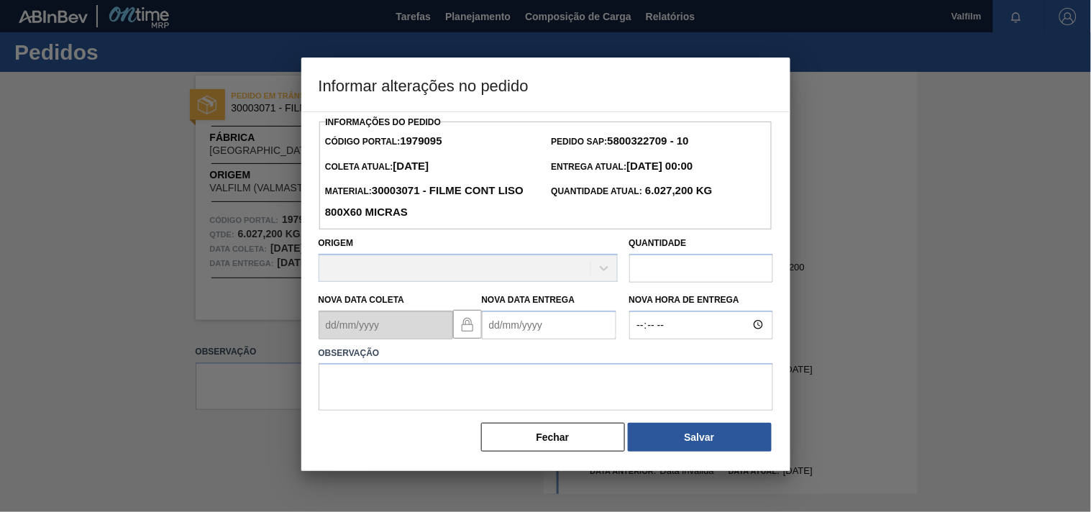
click at [500, 317] on Entrega1979095 "Nova Data Entrega" at bounding box center [549, 325] width 134 height 29
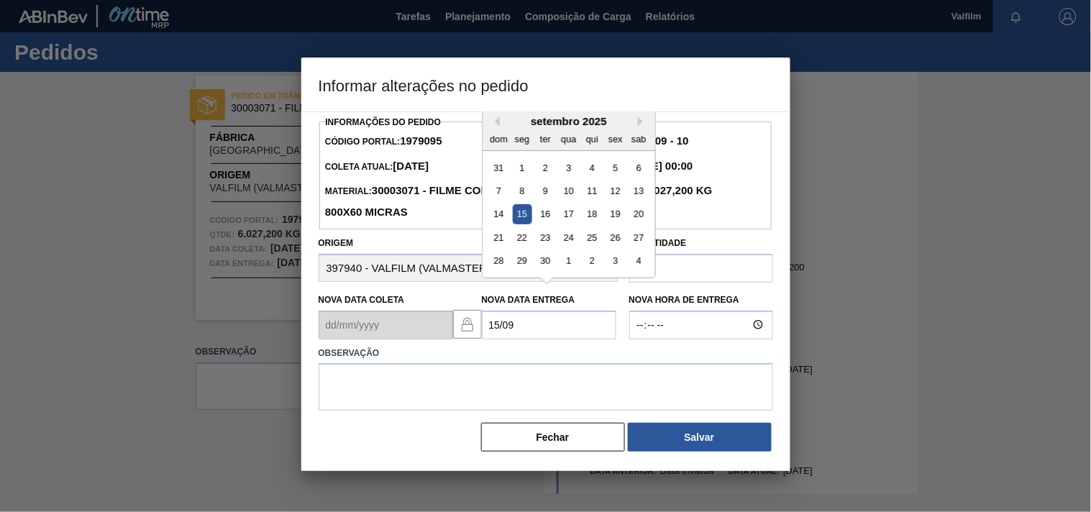
click at [518, 221] on div "15" at bounding box center [521, 213] width 19 height 19
type Entrega1979095 "[DATE]"
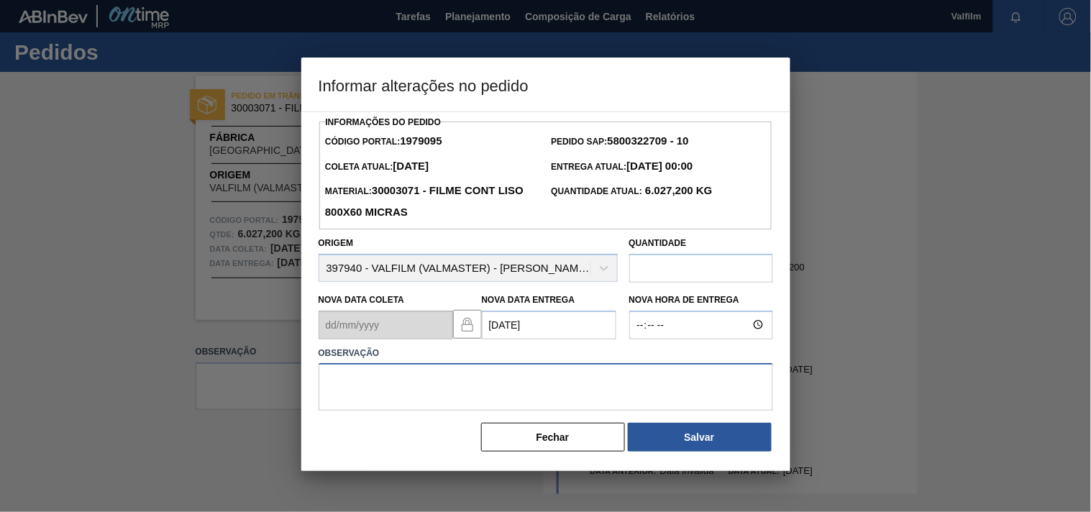
click at [344, 383] on textarea at bounding box center [546, 386] width 454 height 47
paste textarea "ajuste enterga - morosidade das descargas anteriores"
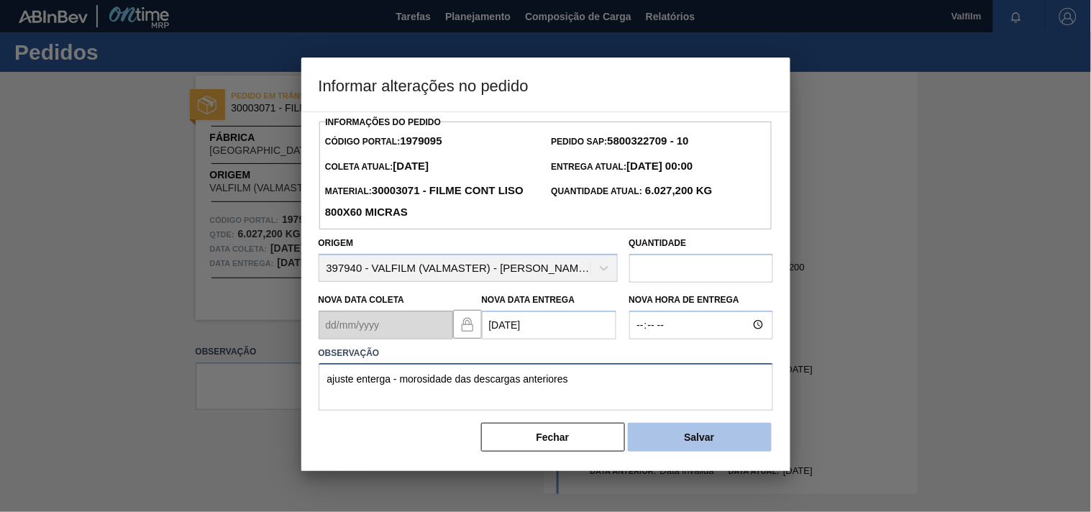
type textarea "ajuste enterga - morosidade das descargas anteriores"
click at [728, 441] on button "Salvar" at bounding box center [700, 437] width 144 height 29
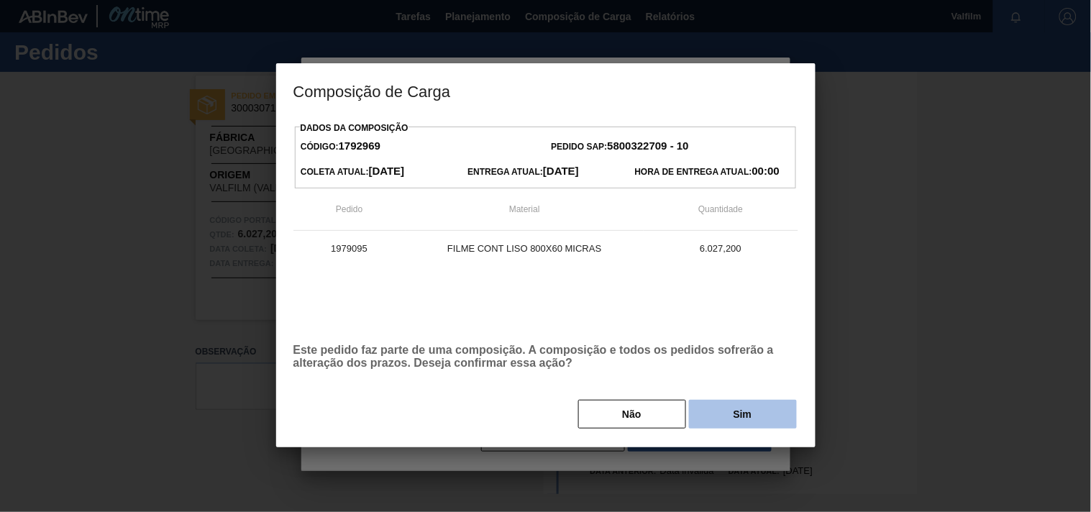
click at [736, 422] on button "Sim" at bounding box center [743, 414] width 108 height 29
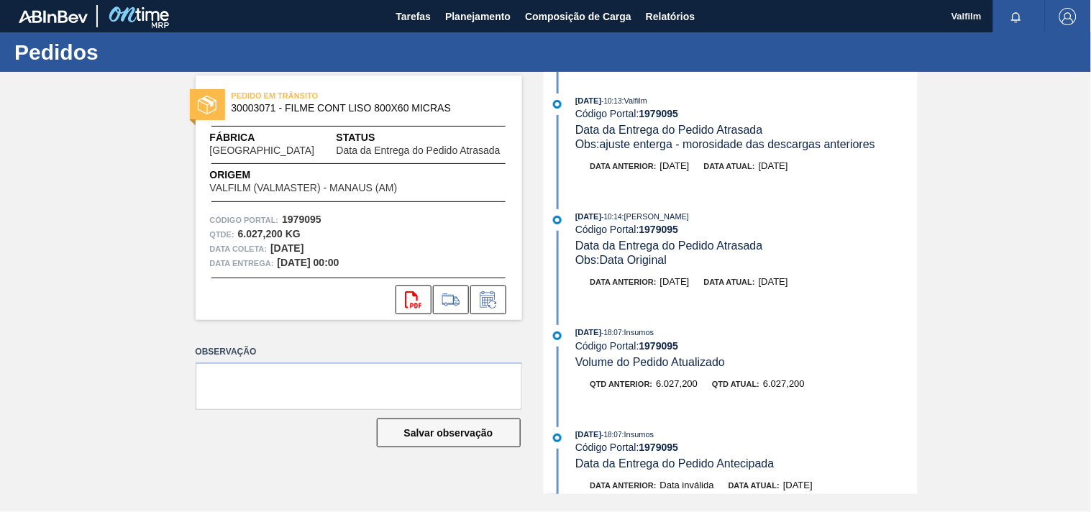
click at [145, 320] on div "PEDIDO EM TRÂNSITO 30003071 - FILME CONT LISO 800X60 MICRAS Fábrica Uberlândia …" at bounding box center [545, 283] width 1091 height 422
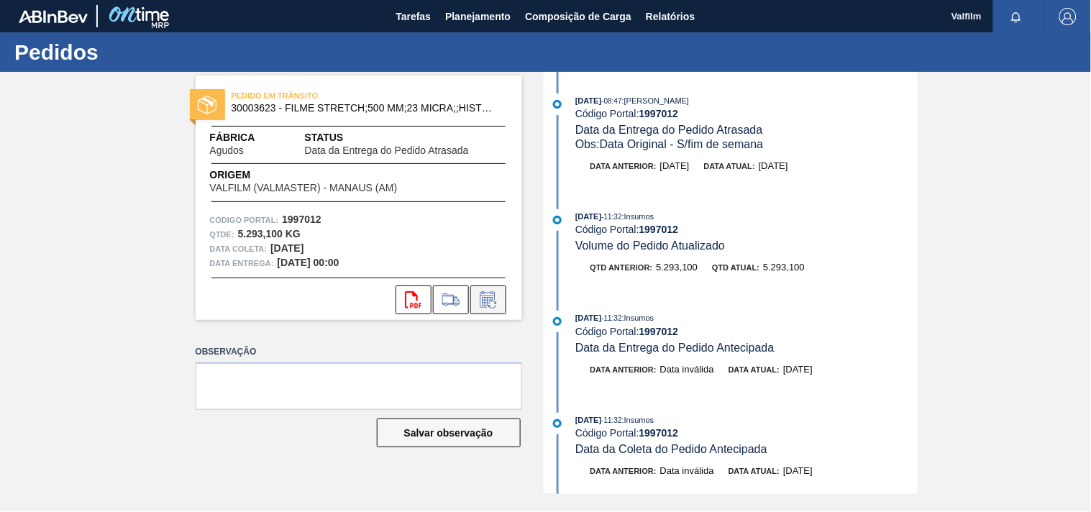
click at [490, 303] on icon at bounding box center [488, 299] width 23 height 17
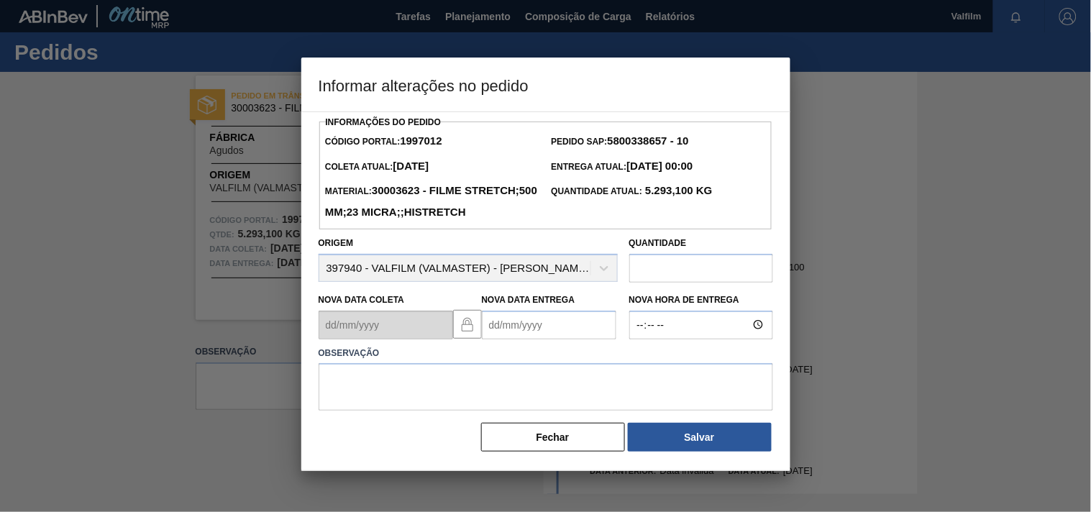
click at [505, 339] on Entrega1997012 "Nova Data Entrega" at bounding box center [549, 325] width 134 height 29
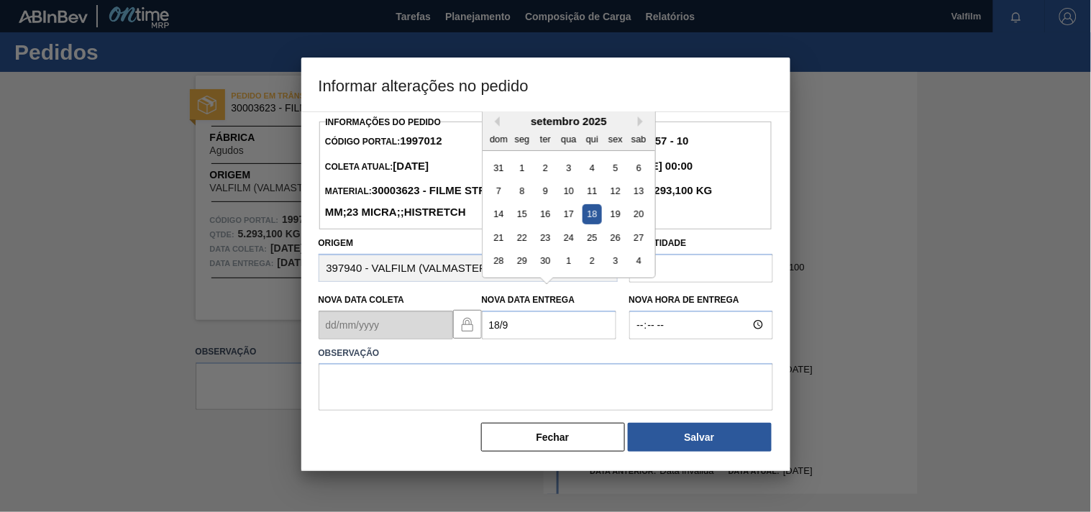
click at [593, 224] on div "18" at bounding box center [591, 213] width 19 height 19
type Entrega1997012 "[DATE]"
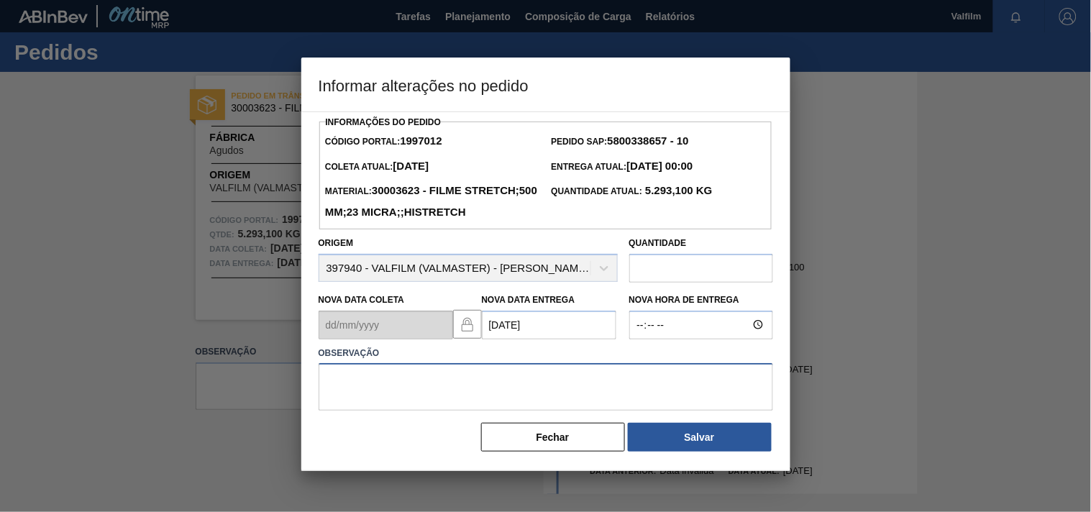
click at [404, 403] on textarea at bounding box center [546, 386] width 454 height 47
click at [470, 400] on textarea "Ajute entrega - otimização card veiculo." at bounding box center [546, 386] width 454 height 47
type textarea "Ajute entrega - otimização card / veiculo."
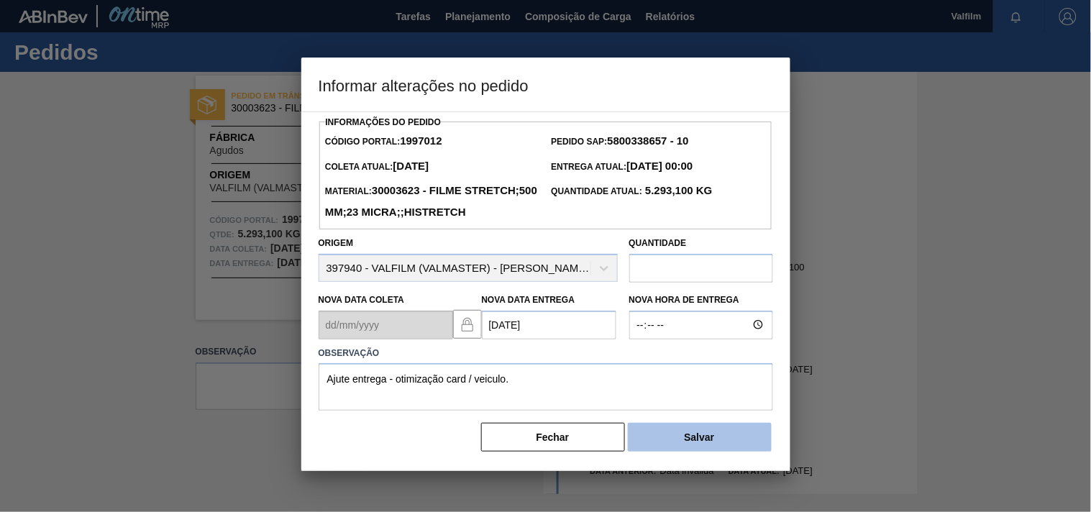
click at [735, 452] on button "Salvar" at bounding box center [700, 437] width 144 height 29
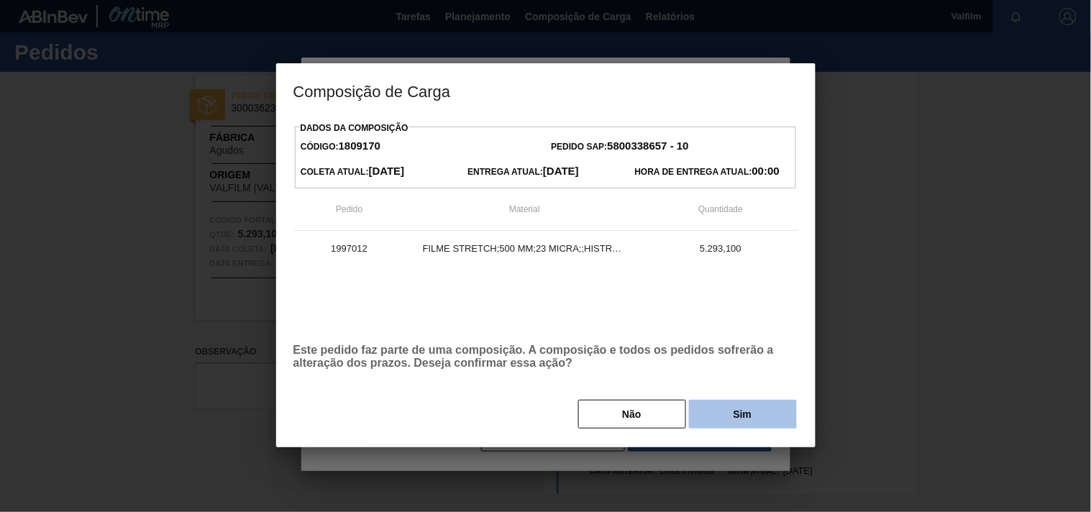
click at [746, 420] on button "Sim" at bounding box center [743, 414] width 108 height 29
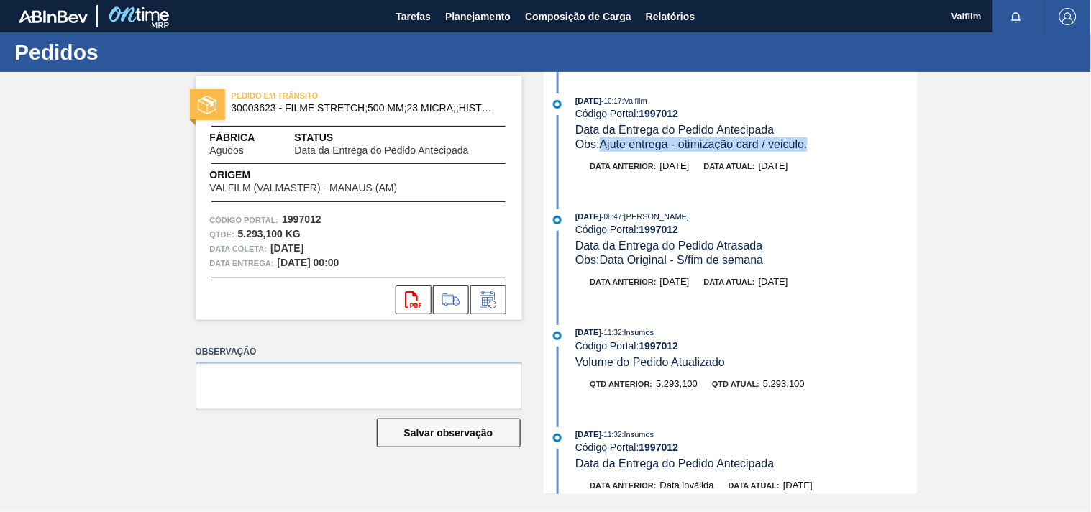
drag, startPoint x: 600, startPoint y: 146, endPoint x: 839, endPoint y: 146, distance: 238.7
click at [839, 146] on div "Obs: Ajute entrega - otimização card / veiculo." at bounding box center [746, 144] width 342 height 14
copy span "Ajute entrega - otimização card / veiculo."
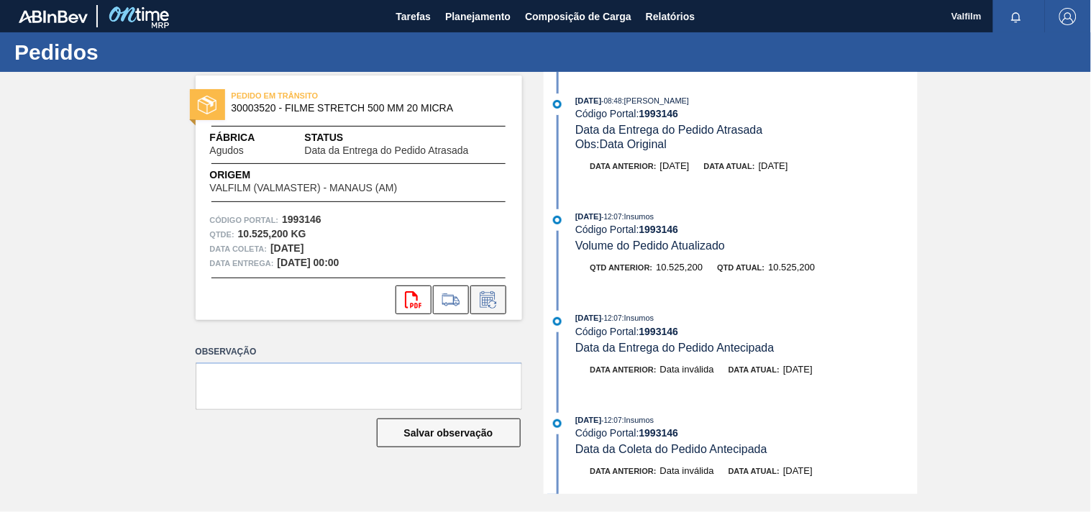
click at [495, 293] on icon at bounding box center [488, 299] width 23 height 17
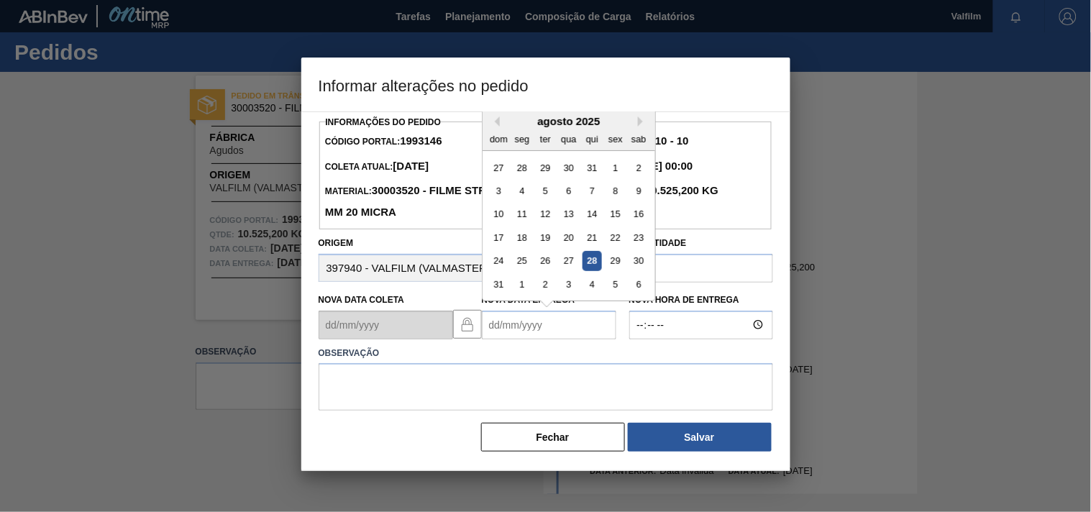
click at [527, 336] on Entrega1993146 "Nova Data Entrega" at bounding box center [549, 325] width 134 height 29
click at [595, 219] on div "18" at bounding box center [591, 213] width 19 height 19
type Entrega1993146 "[DATE]"
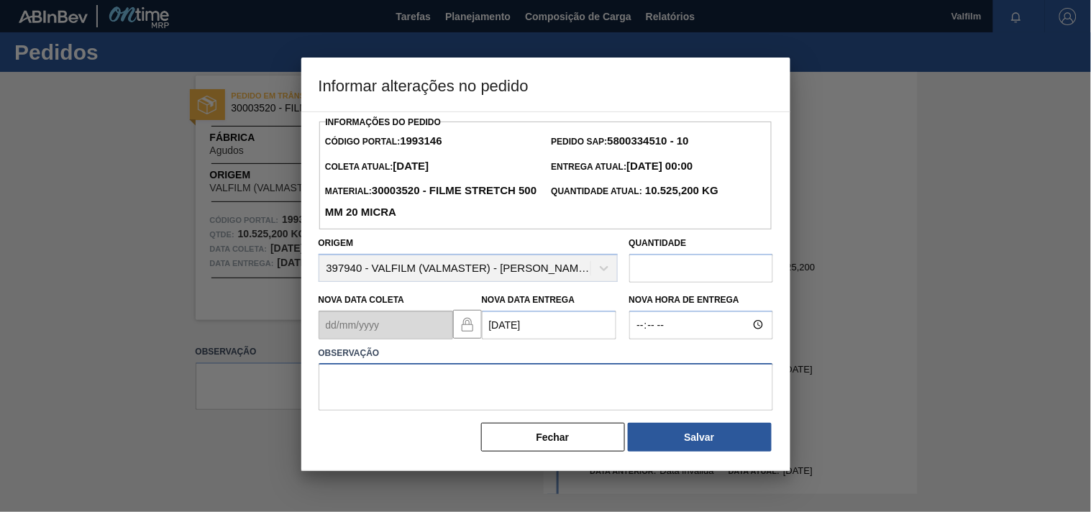
click at [425, 386] on textarea at bounding box center [546, 386] width 454 height 47
paste textarea "Ajute entrega - otimização card / veiculo."
type textarea "Ajute entrega - otimização card / veiculo."
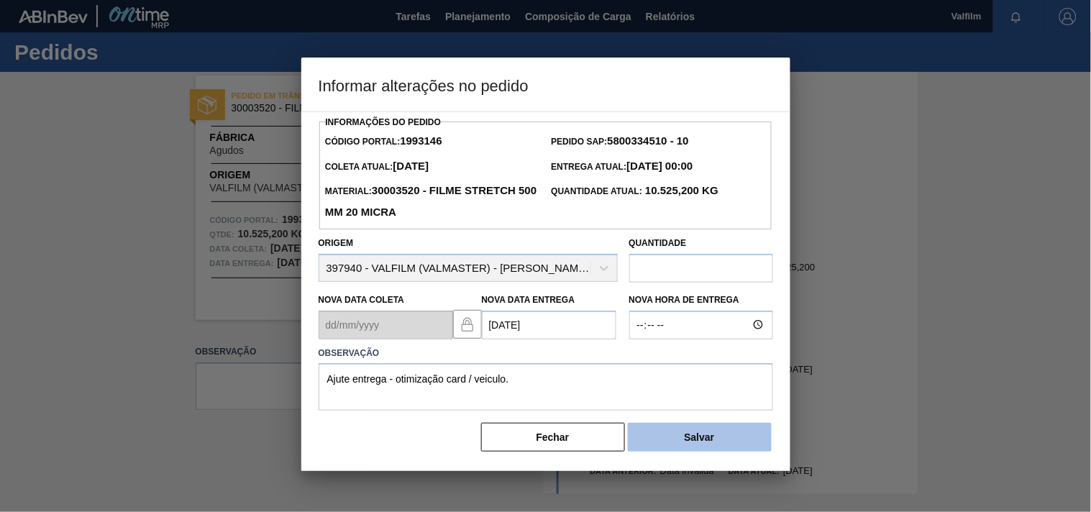
click at [684, 452] on button "Salvar" at bounding box center [700, 437] width 144 height 29
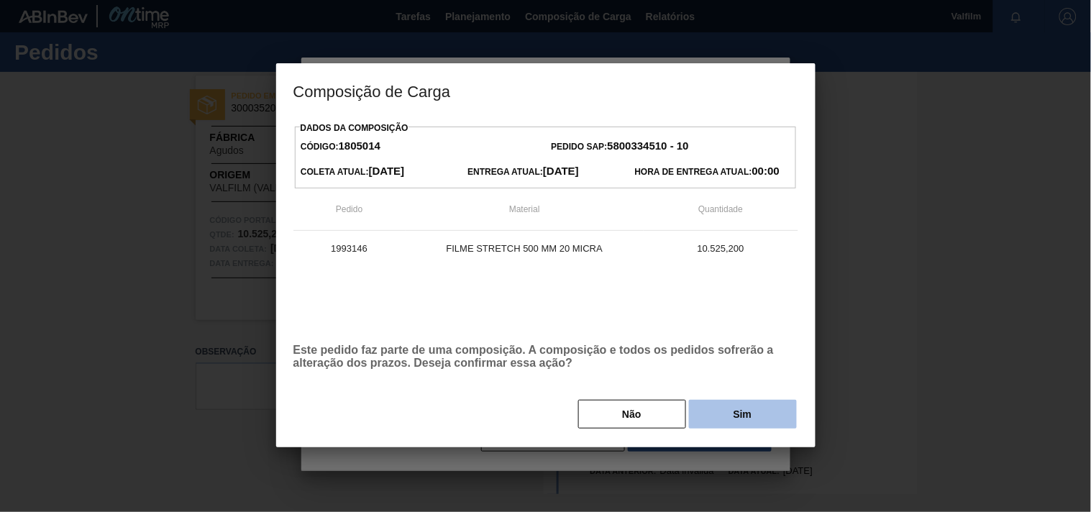
click at [718, 415] on button "Sim" at bounding box center [743, 414] width 108 height 29
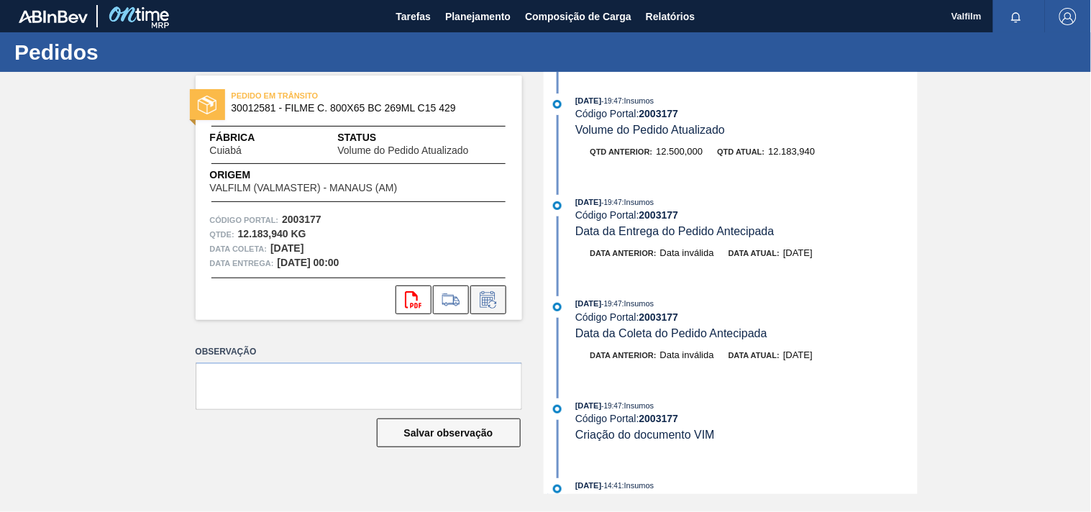
click at [487, 302] on icon at bounding box center [487, 301] width 11 height 9
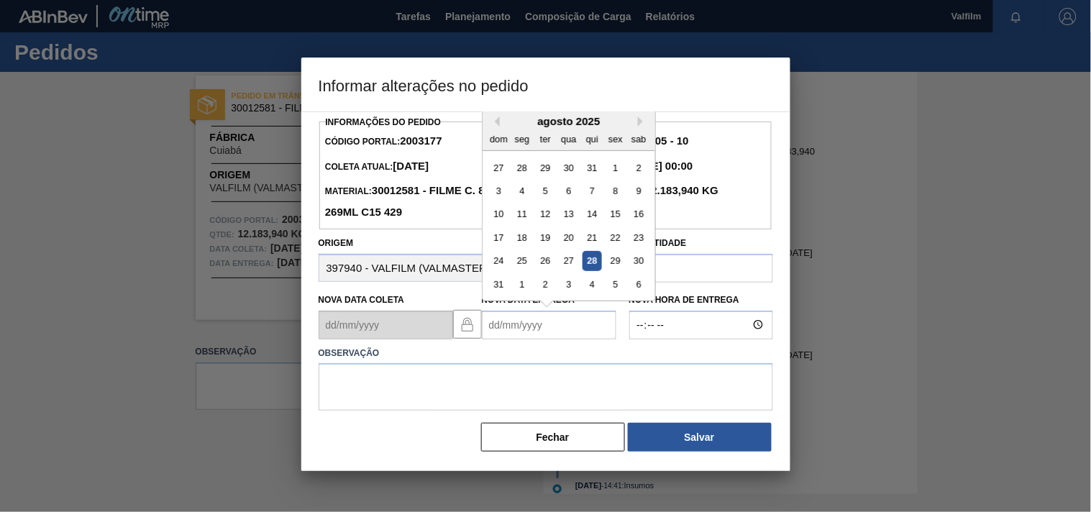
click at [495, 329] on Entrega2003177 "Nova Data Entrega" at bounding box center [549, 325] width 134 height 29
click at [523, 236] on div "22" at bounding box center [521, 237] width 19 height 19
type Entrega2003177 "[DATE]"
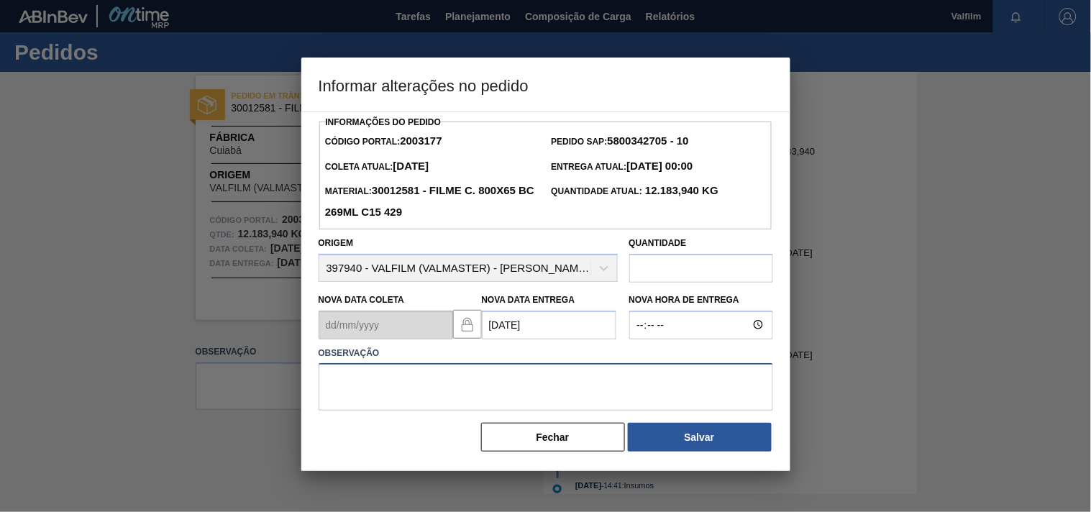
click at [426, 380] on textarea at bounding box center [546, 386] width 454 height 47
click at [463, 382] on textarea "ajsute entrega - otiização card veiculo." at bounding box center [546, 386] width 454 height 47
type textarea "ajsute entrega - otiização card / veiculo."
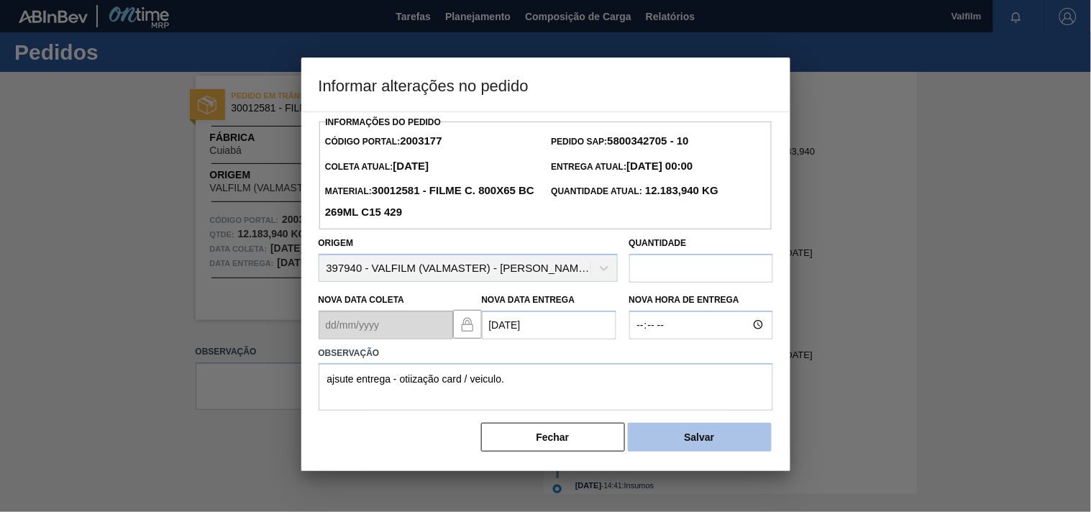
click at [649, 434] on button "Salvar" at bounding box center [700, 437] width 144 height 29
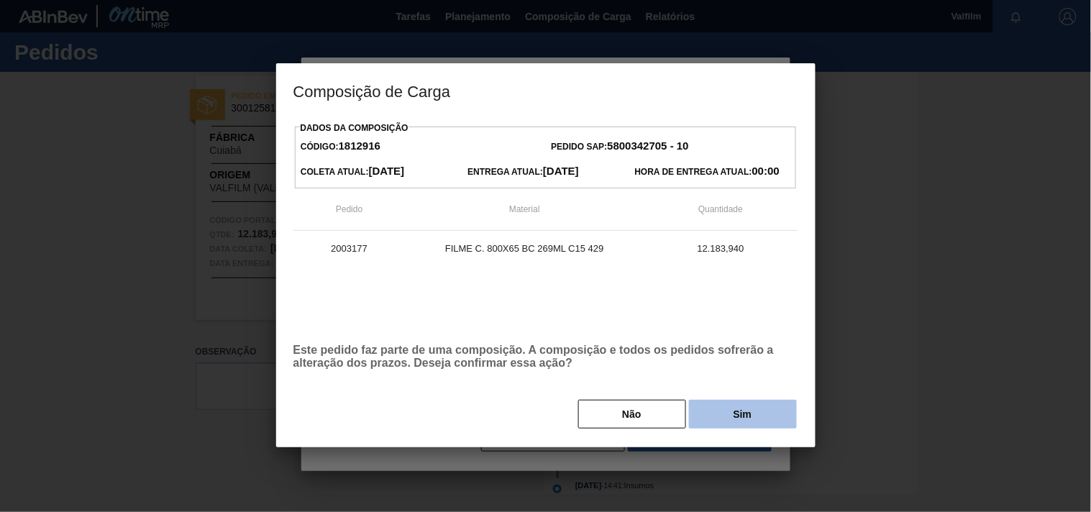
click at [694, 418] on button "Sim" at bounding box center [743, 414] width 108 height 29
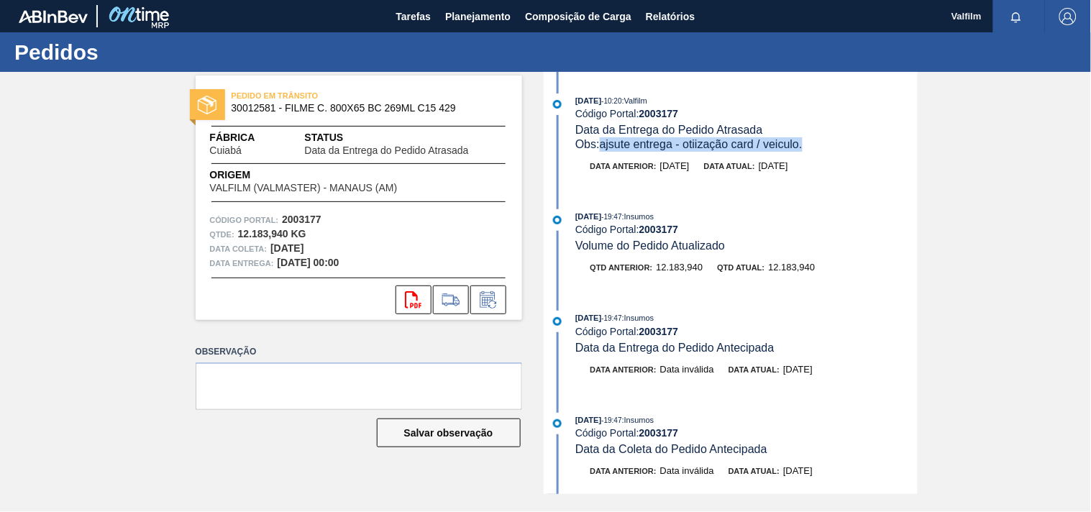
drag, startPoint x: 602, startPoint y: 147, endPoint x: 817, endPoint y: 148, distance: 215.0
click at [817, 148] on div "Obs: ajsute entrega - otiização card / veiculo." at bounding box center [746, 144] width 342 height 14
copy span "ajsute entrega - otiização card / veiculo."
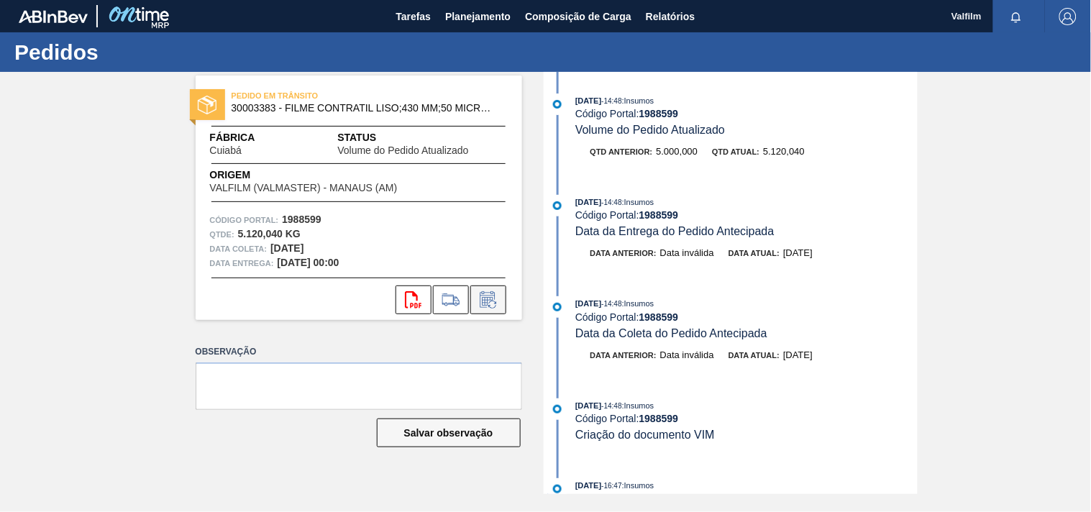
click at [493, 297] on icon at bounding box center [488, 299] width 23 height 17
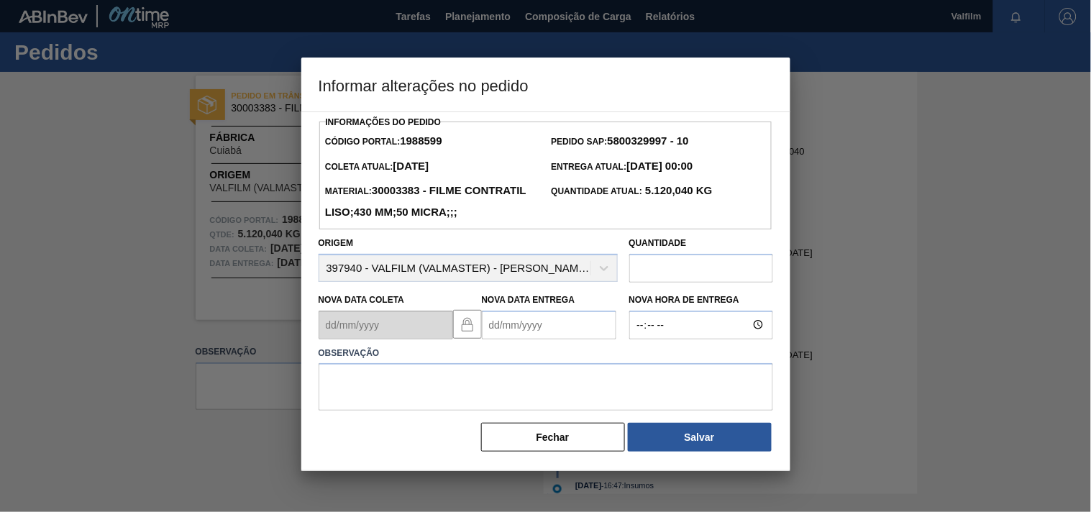
click at [505, 339] on Entrega1988599 "Nova Data Entrega" at bounding box center [549, 325] width 134 height 29
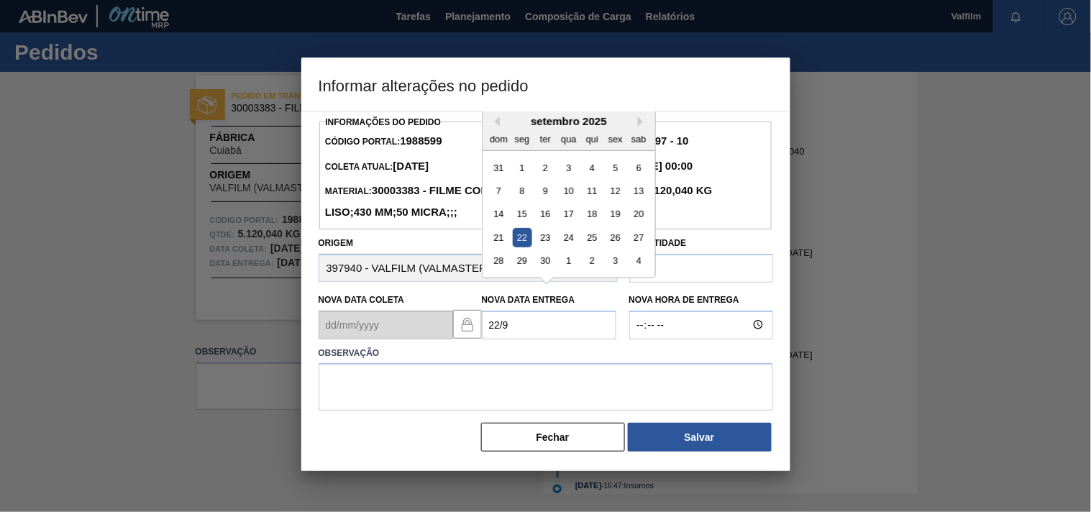
click at [519, 247] on div "22" at bounding box center [521, 237] width 19 height 19
type Entrega1988599 "22/09/2025"
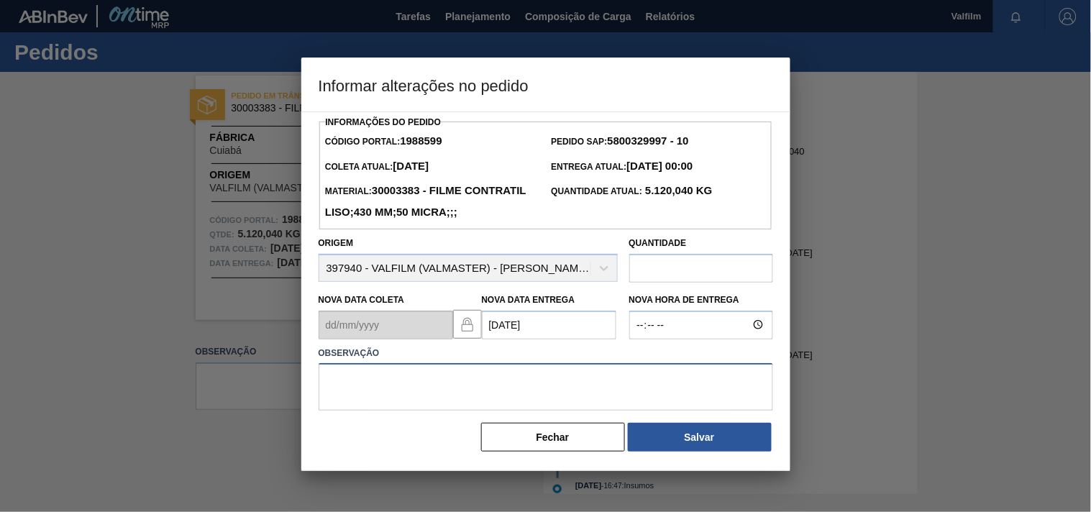
click at [359, 411] on textarea at bounding box center [546, 386] width 454 height 47
type textarea "ajuste entrega - otimização card / veiculo."
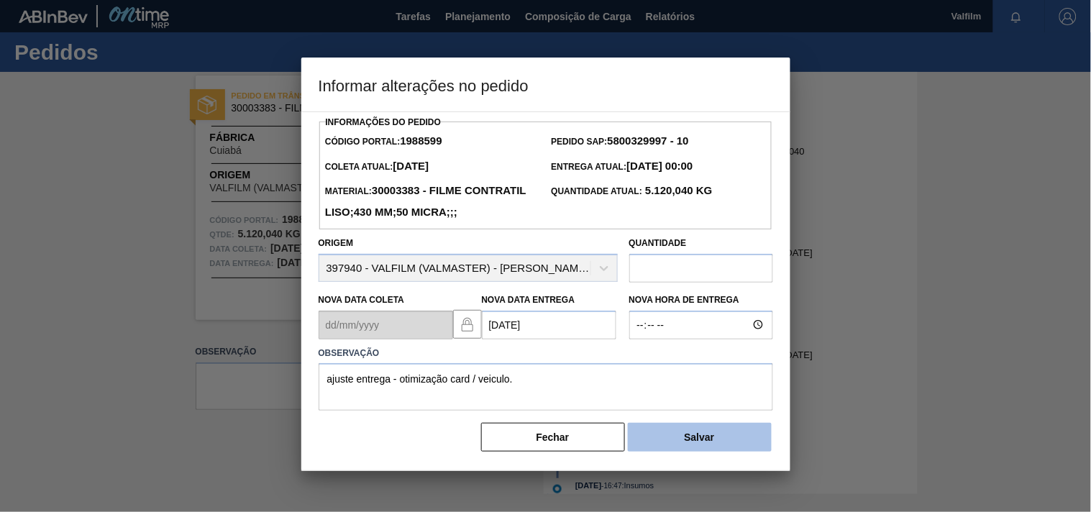
click at [682, 452] on button "Salvar" at bounding box center [700, 437] width 144 height 29
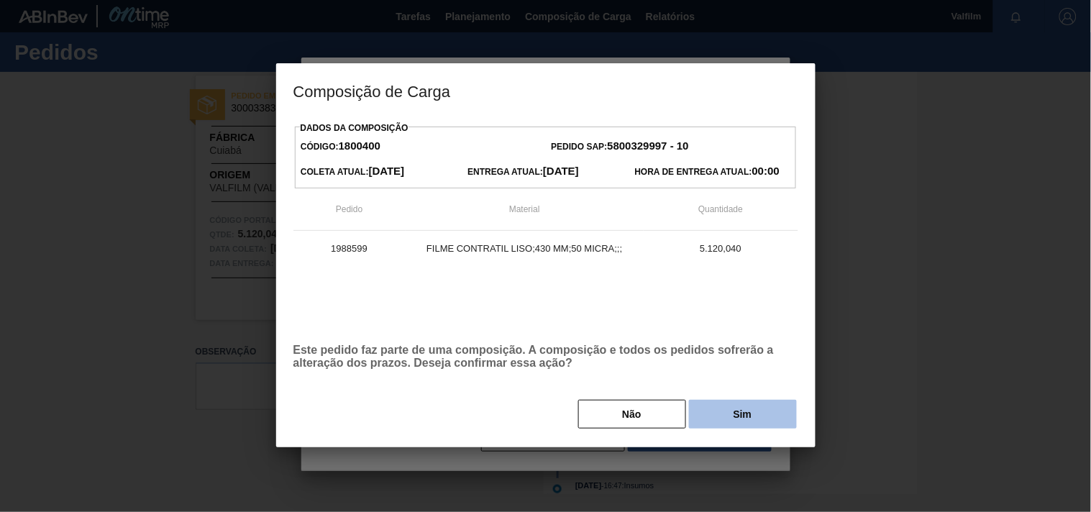
click at [707, 411] on button "Sim" at bounding box center [743, 414] width 108 height 29
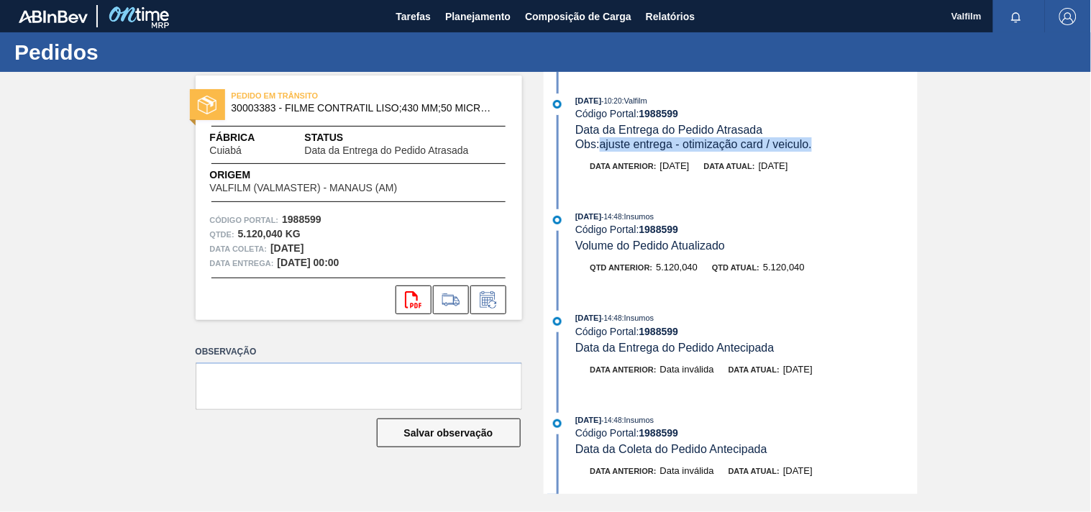
drag, startPoint x: 603, startPoint y: 149, endPoint x: 822, endPoint y: 151, distance: 219.3
click at [822, 151] on div "Obs: ajuste entrega - otimização card / veiculo." at bounding box center [746, 144] width 342 height 14
copy span "ajuste entrega - otimização card / veiculo."
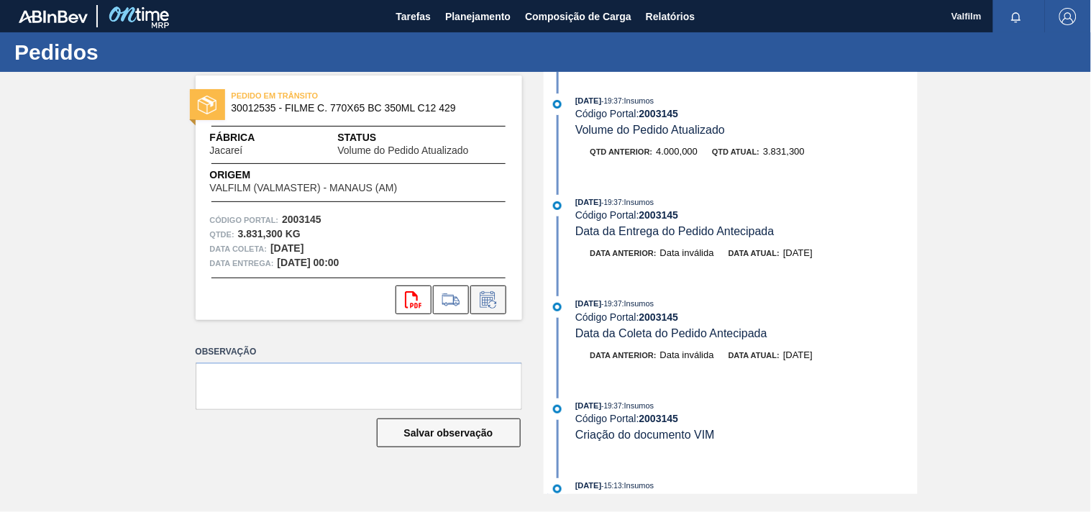
click at [489, 295] on icon at bounding box center [488, 299] width 23 height 17
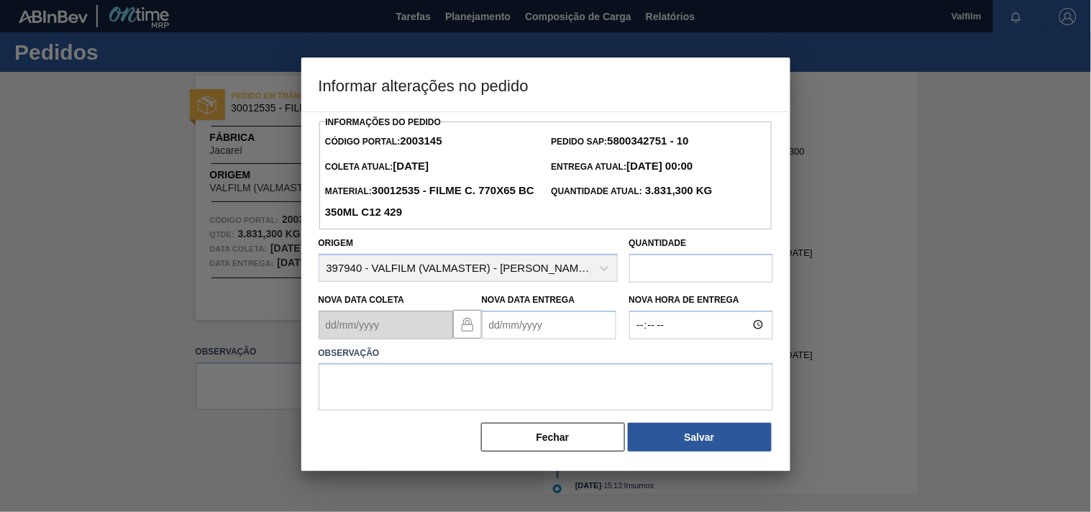
click at [523, 324] on Entrega2003145 "Nova Data Entrega" at bounding box center [549, 325] width 134 height 29
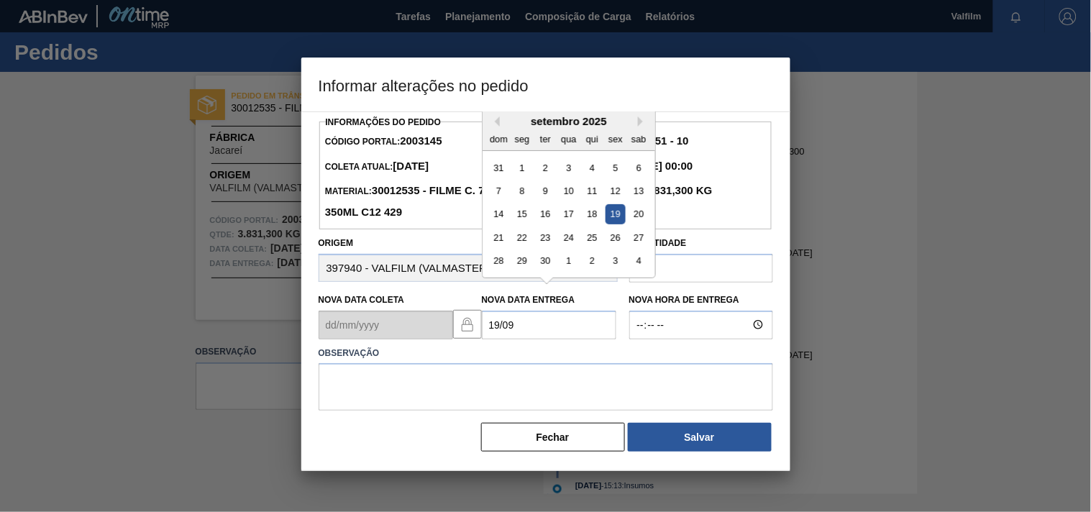
click at [615, 219] on div "19" at bounding box center [614, 213] width 19 height 19
type Entrega2003145 "[DATE]"
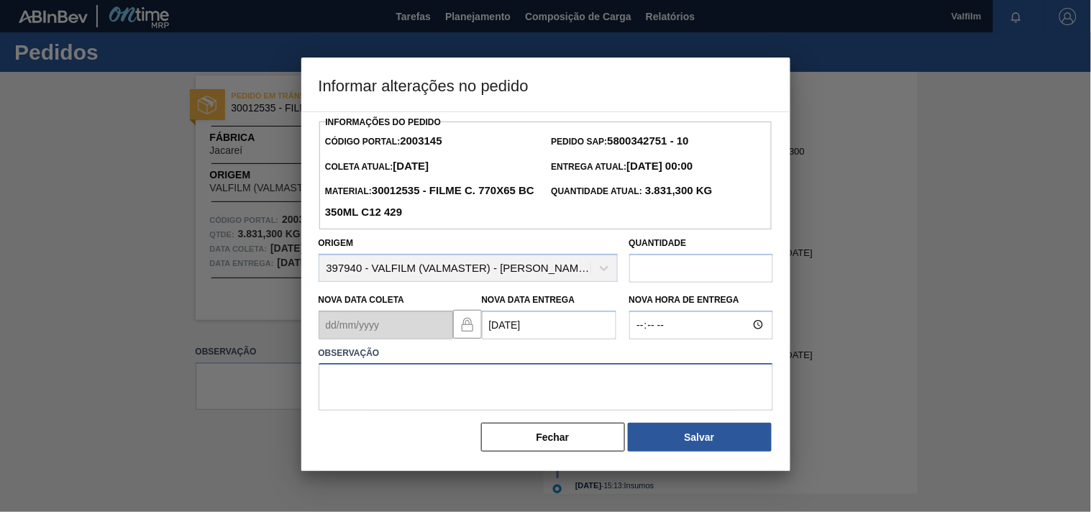
click at [343, 391] on textarea at bounding box center [546, 386] width 454 height 47
paste textarea "ajuste entrega - otimização card / veiculo."
type textarea "ajuste entrega - otimização card / veiculo."
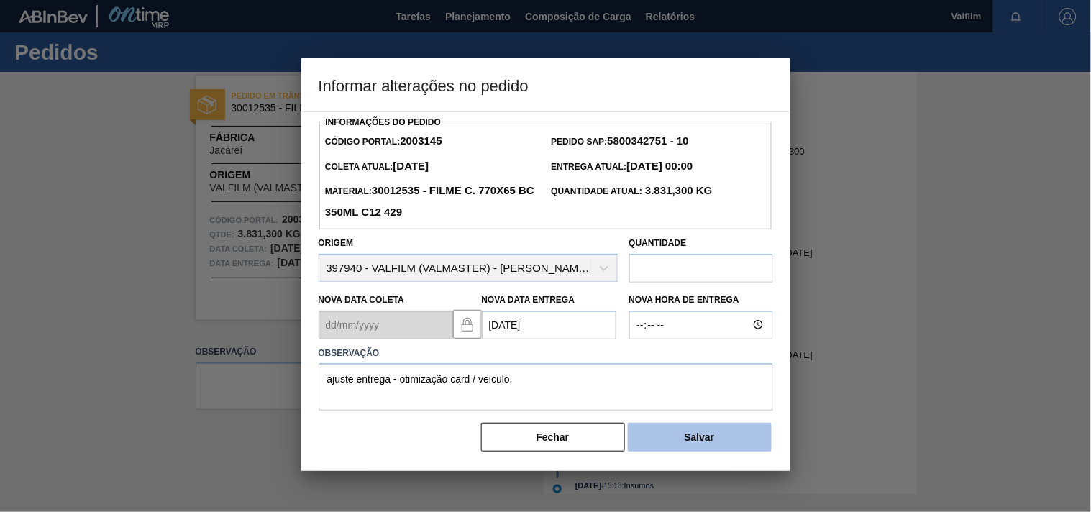
click at [699, 452] on button "Salvar" at bounding box center [700, 437] width 144 height 29
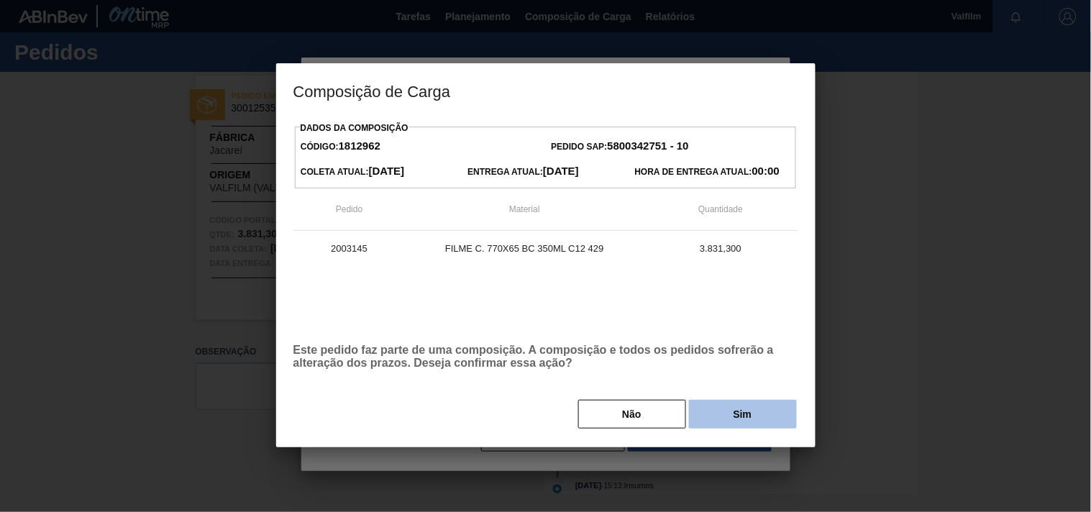
click at [710, 427] on button "Sim" at bounding box center [743, 414] width 108 height 29
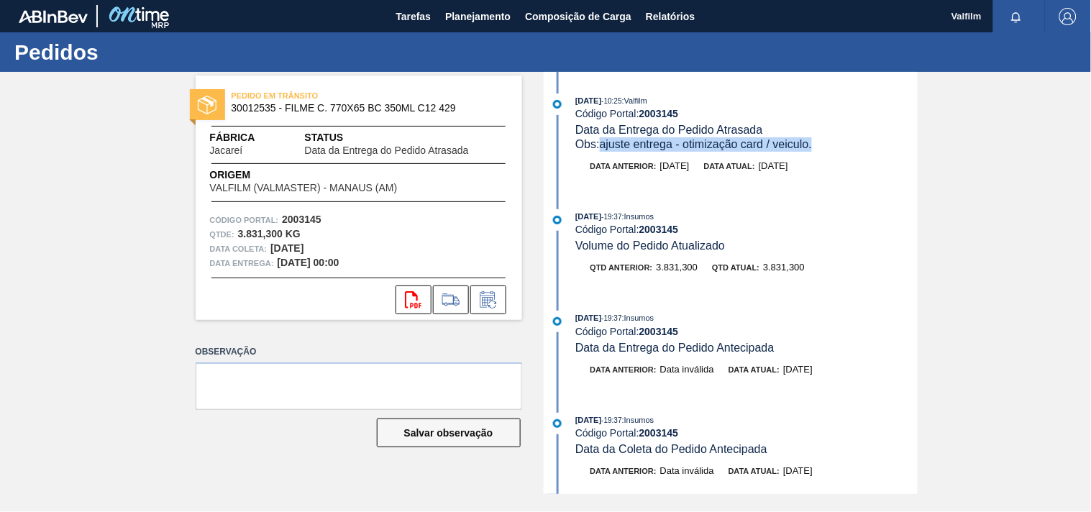
drag, startPoint x: 599, startPoint y: 147, endPoint x: 833, endPoint y: 146, distance: 233.7
click at [833, 146] on div "Obs: ajuste entrega - otimização card / veiculo." at bounding box center [746, 144] width 342 height 14
copy span "ajuste entrega - otimização card / veiculo."
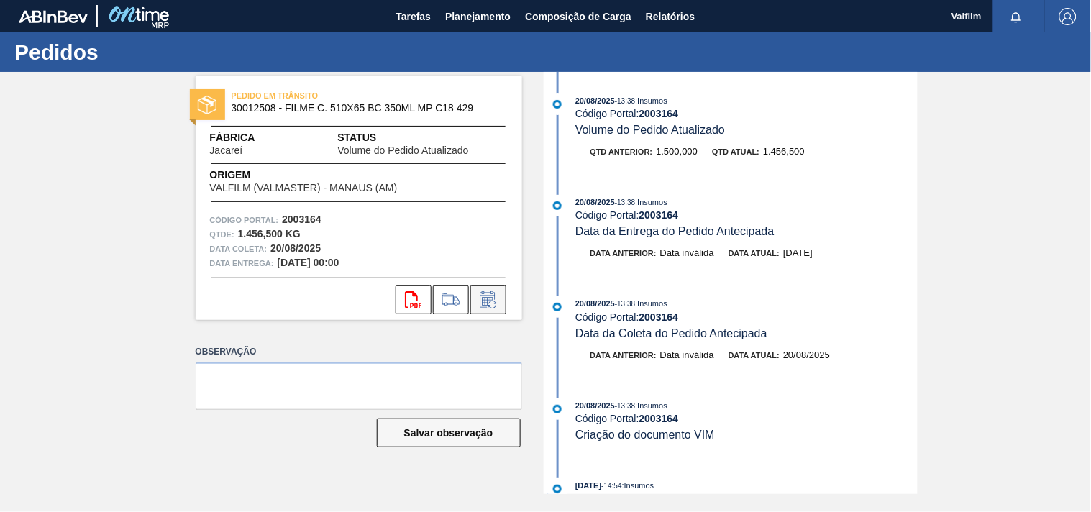
click at [490, 298] on icon at bounding box center [487, 301] width 11 height 9
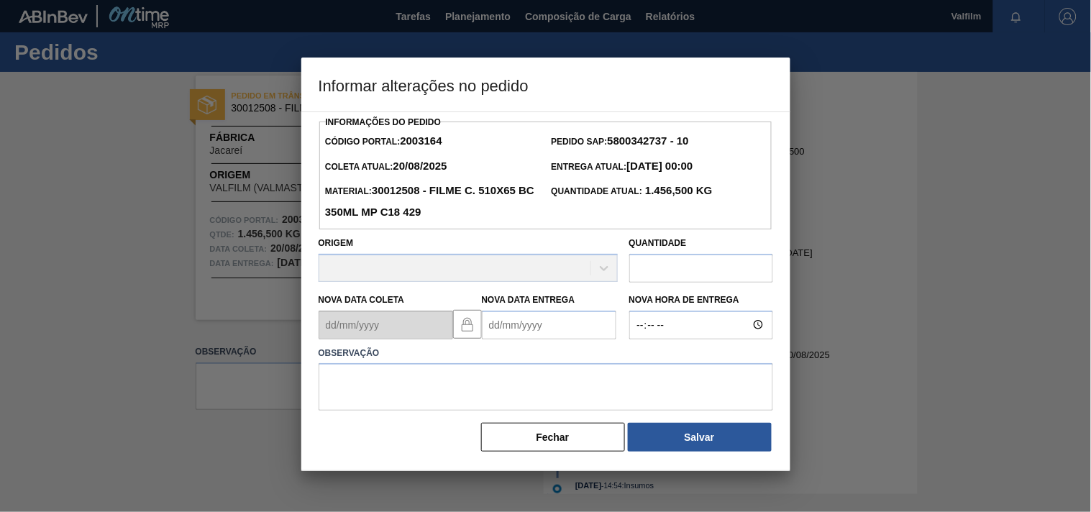
click at [530, 326] on Entrega2003164 "Nova Data Entrega" at bounding box center [549, 325] width 134 height 29
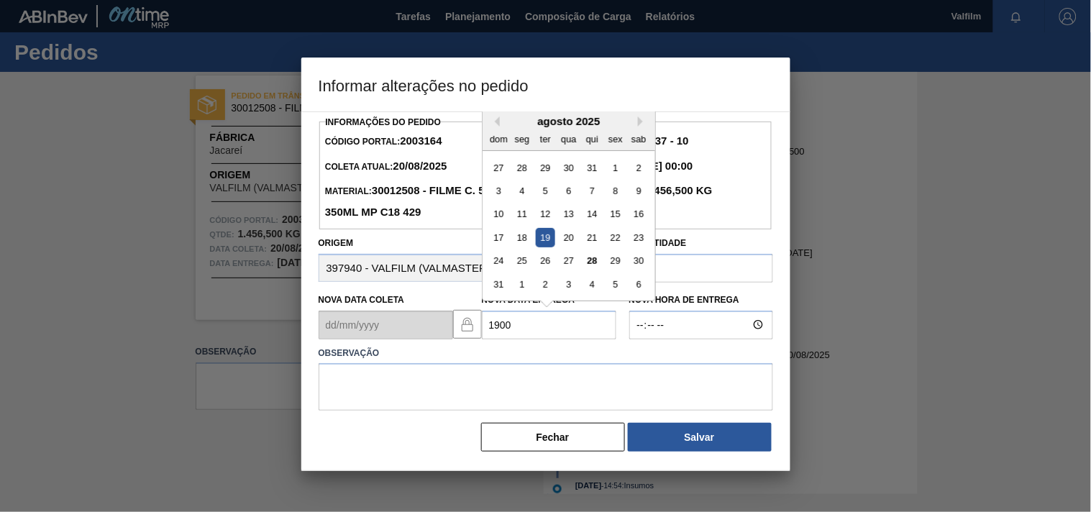
type Entrega2003164 "19009"
drag, startPoint x: 530, startPoint y: 326, endPoint x: 482, endPoint y: 314, distance: 49.5
click at [482, 314] on Entrega2003164 "19009" at bounding box center [549, 325] width 134 height 29
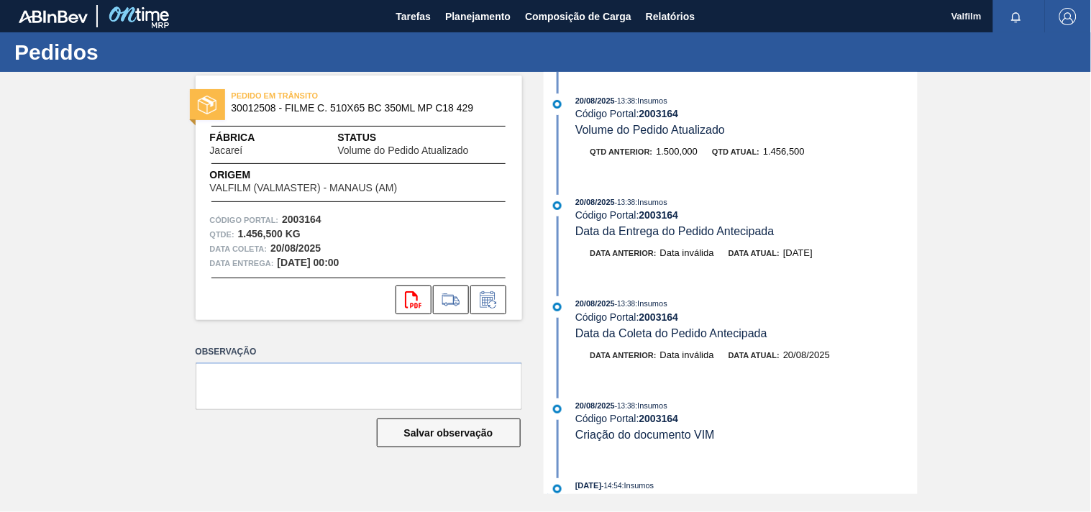
click at [482, 311] on button at bounding box center [488, 299] width 36 height 29
click at [500, 307] on button at bounding box center [488, 299] width 36 height 29
click at [493, 300] on icon at bounding box center [488, 299] width 23 height 17
click at [490, 306] on icon at bounding box center [488, 299] width 23 height 17
click at [478, 298] on icon at bounding box center [488, 299] width 23 height 17
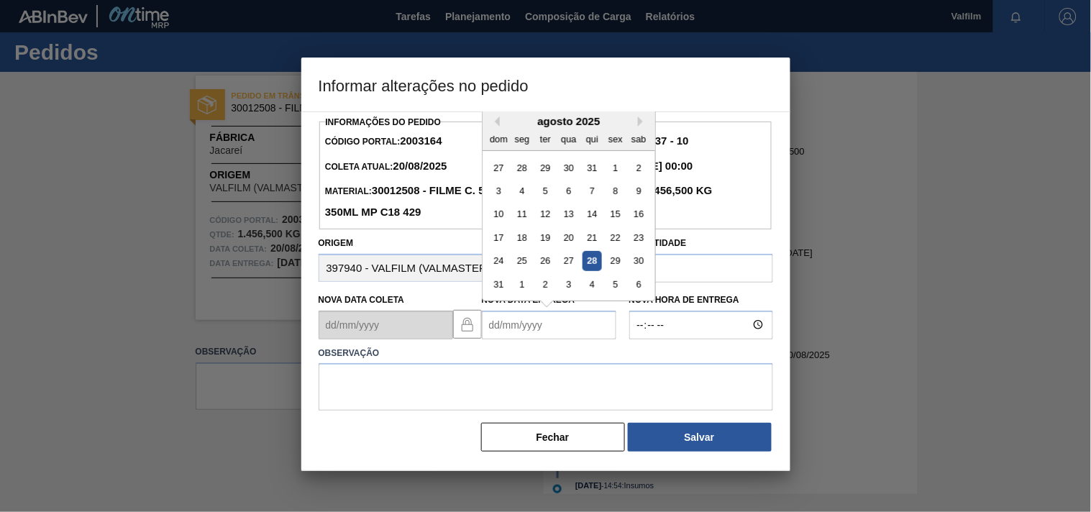
click at [494, 320] on Entrega2003164 "Nova Data Entrega" at bounding box center [549, 325] width 134 height 29
click at [611, 217] on div "19" at bounding box center [614, 213] width 19 height 19
type Entrega2003164 "[DATE]"
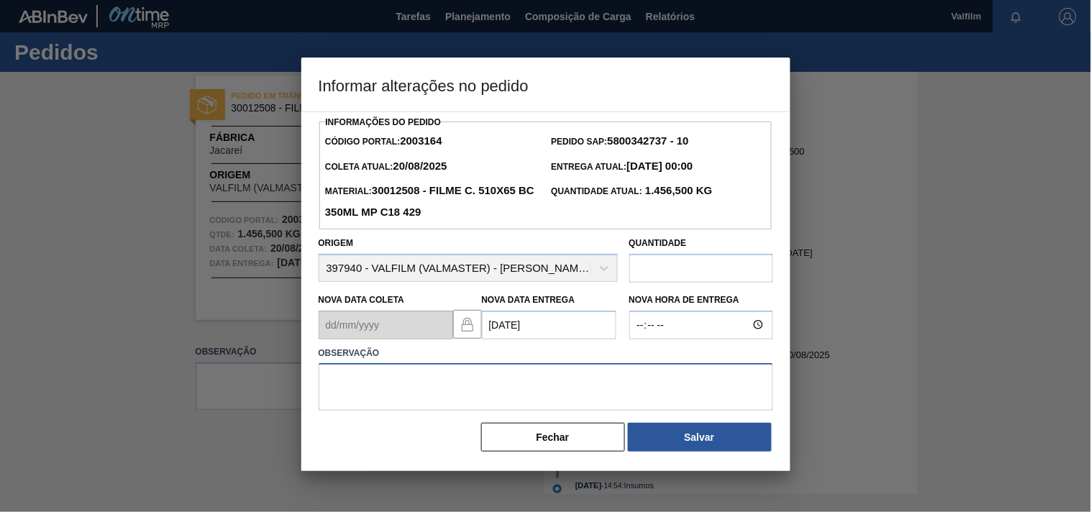
click at [342, 381] on textarea at bounding box center [546, 386] width 454 height 47
paste textarea "ajuste entrega - otimização card / veiculo."
type textarea "ajuste entrega - otimização card / veiculo."
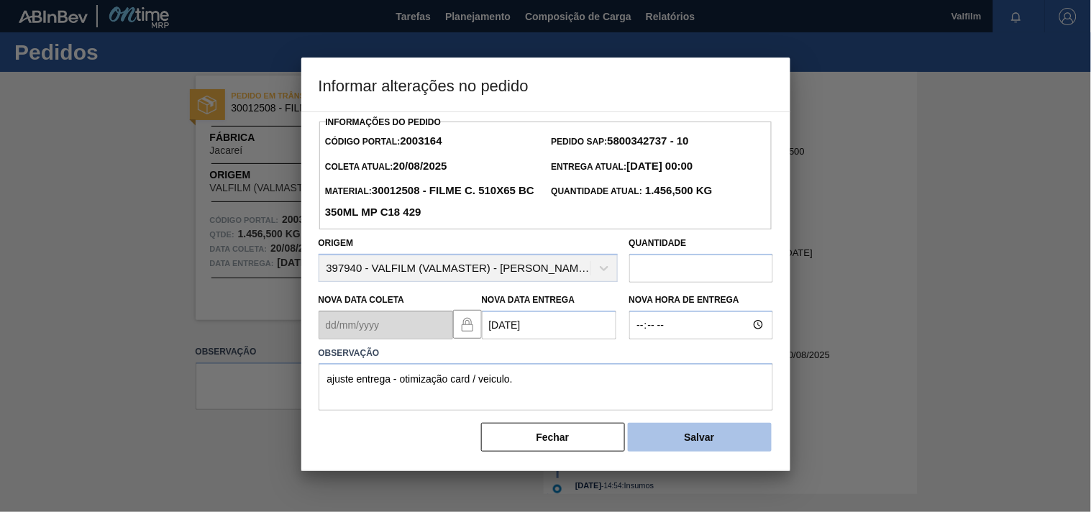
click at [667, 449] on button "Salvar" at bounding box center [700, 437] width 144 height 29
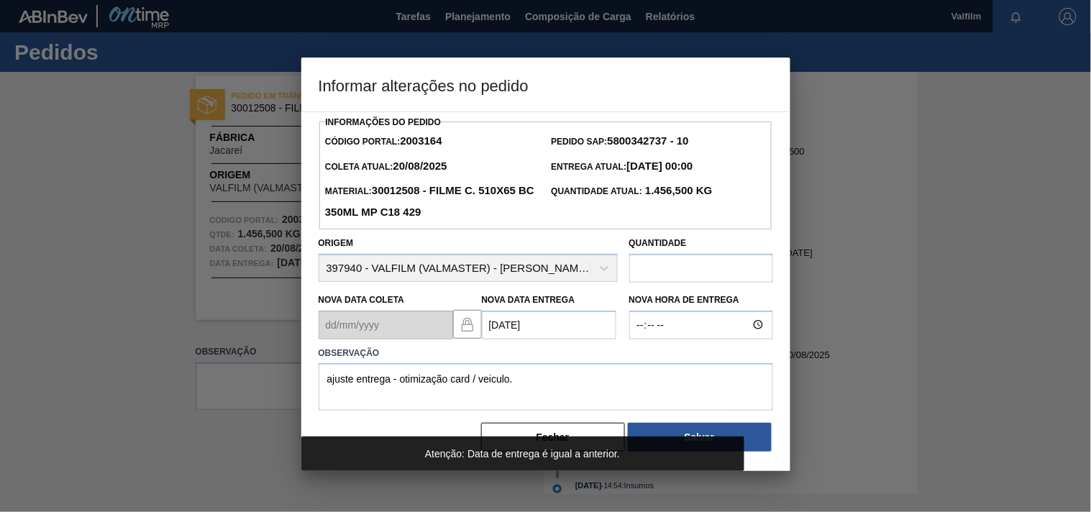
click at [154, 392] on div at bounding box center [545, 256] width 1091 height 512
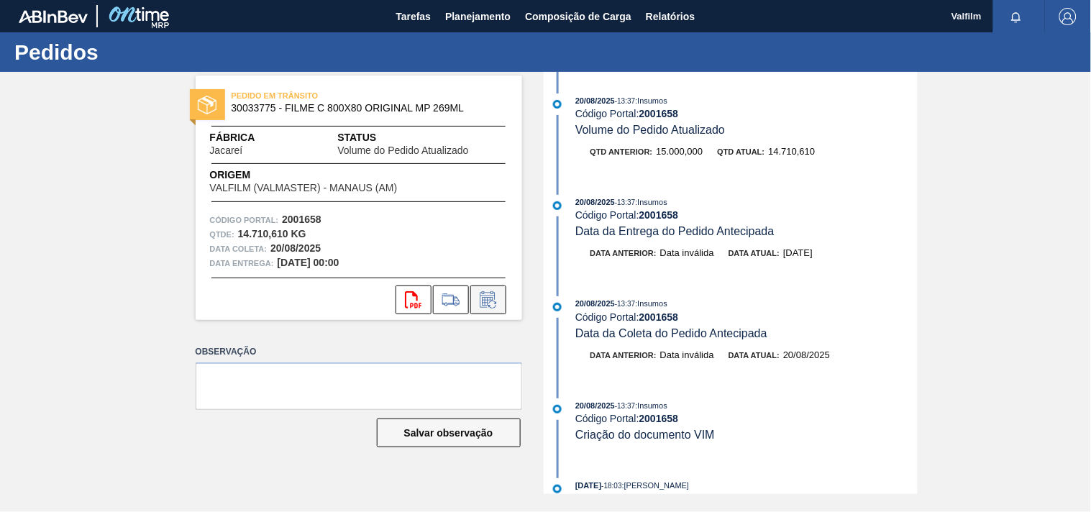
click at [490, 300] on icon at bounding box center [488, 299] width 23 height 17
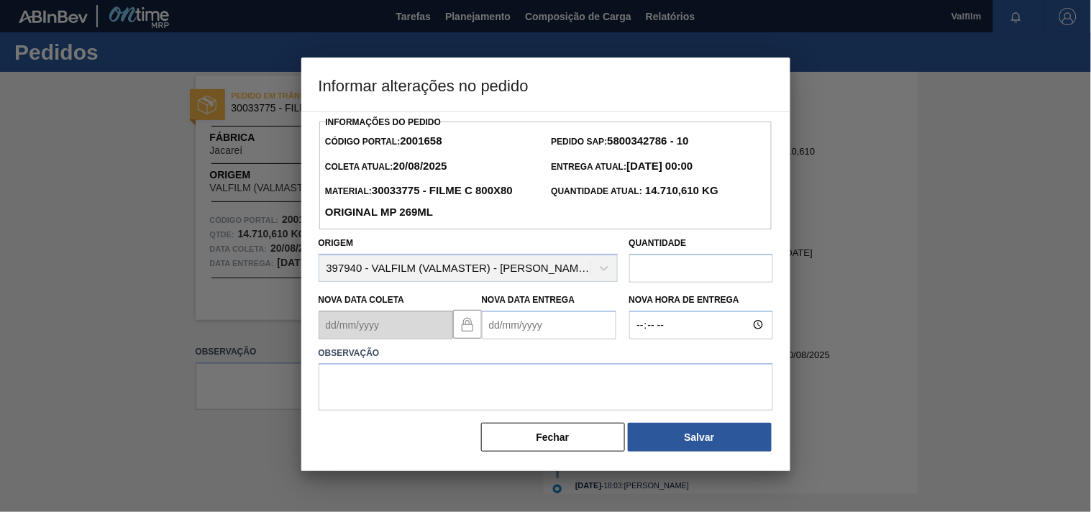
click at [506, 325] on Entrega2001658 "Nova Data Entrega" at bounding box center [549, 325] width 134 height 29
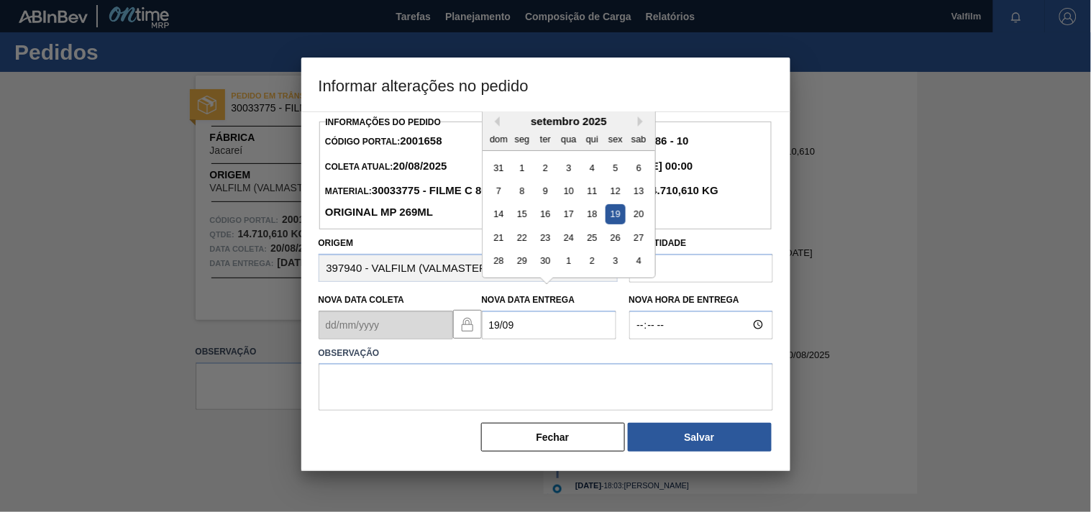
click at [615, 219] on div "19" at bounding box center [614, 213] width 19 height 19
type Entrega2001658 "[DATE]"
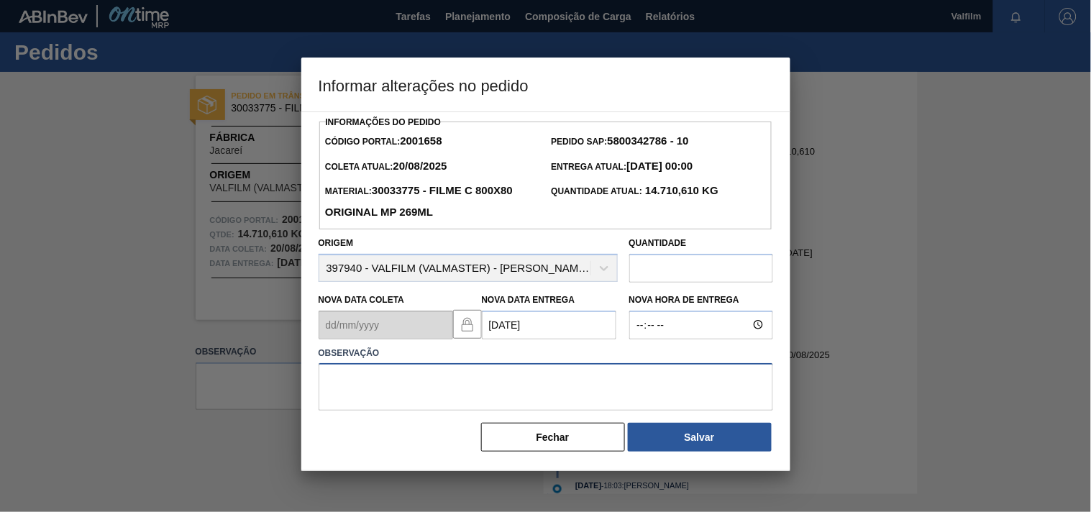
click at [405, 403] on textarea at bounding box center [546, 386] width 454 height 47
paste textarea "2001658"
drag, startPoint x: 293, startPoint y: 374, endPoint x: 39, endPoint y: 345, distance: 256.1
click at [39, 345] on div "Informar alterações no pedido Informações do Pedido Código Portal: 2001658 Pedi…" at bounding box center [545, 256] width 1091 height 512
type textarea "A"
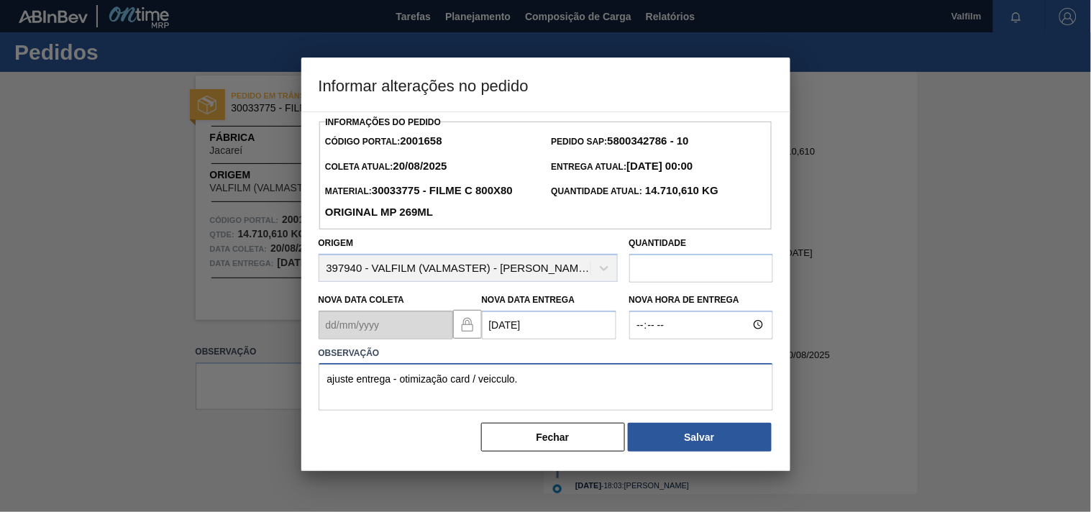
click at [498, 386] on textarea "ajuste entrega - otimização card / veicculo." at bounding box center [546, 386] width 454 height 47
type textarea "ajuste entrega - otimização card / veiculo."
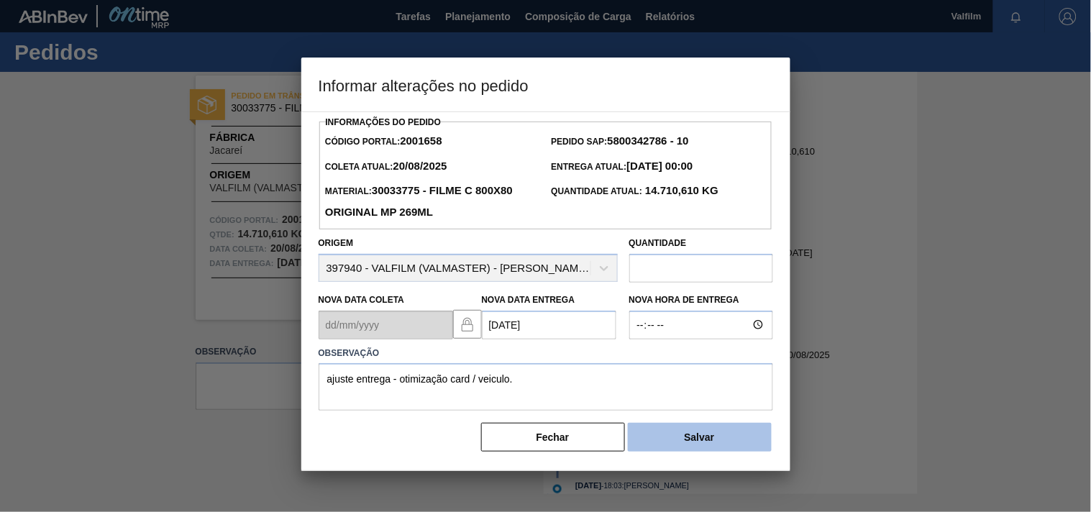
click at [674, 442] on button "Salvar" at bounding box center [700, 437] width 144 height 29
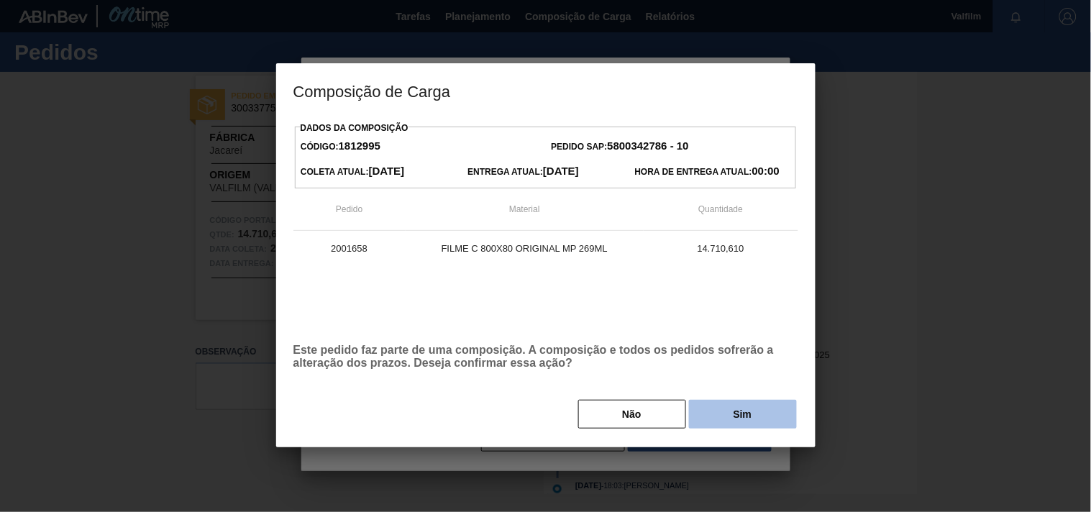
click at [714, 416] on button "Sim" at bounding box center [743, 414] width 108 height 29
